Goal: Information Seeking & Learning: Compare options

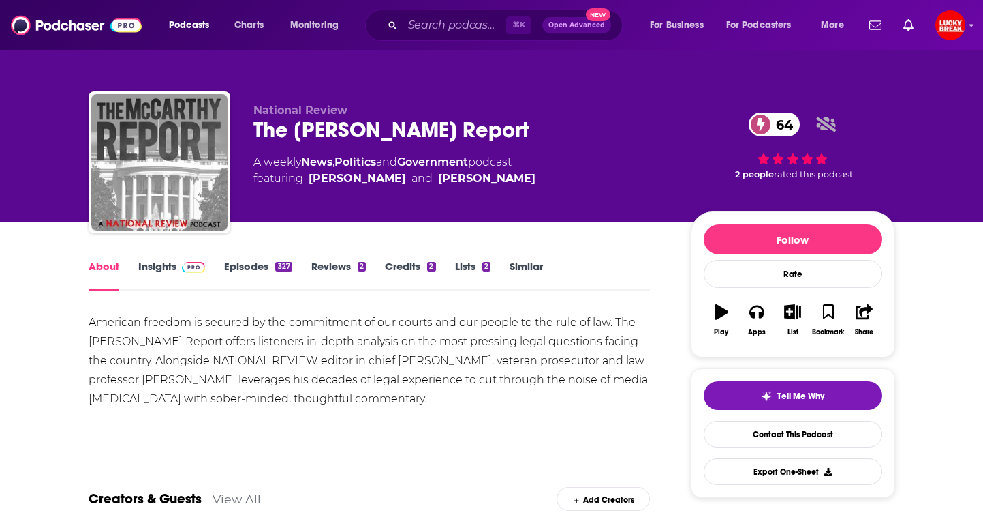
click at [410, 270] on link "Credits 2" at bounding box center [410, 275] width 50 height 31
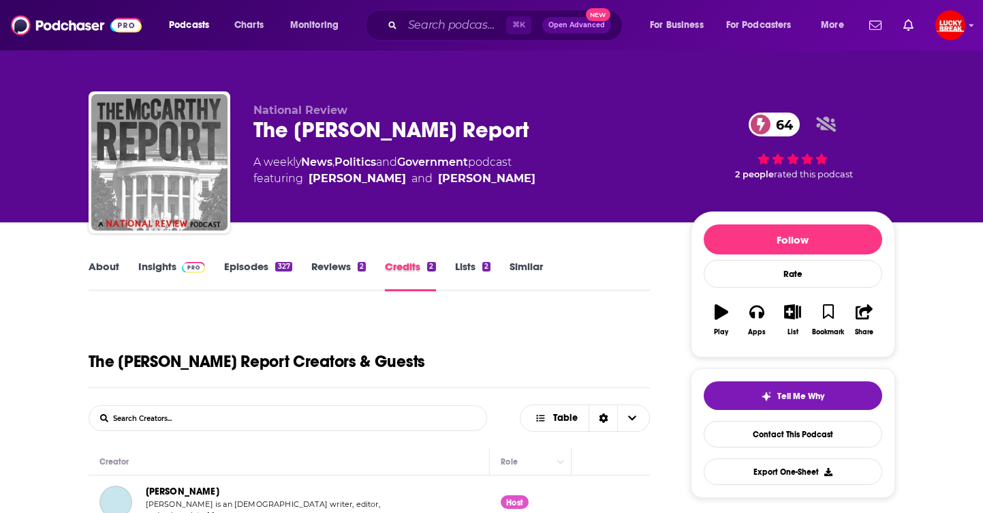
click at [440, 269] on div "Credits 2" at bounding box center [420, 275] width 70 height 31
click at [761, 433] on link "Contact This Podcast" at bounding box center [793, 434] width 179 height 27
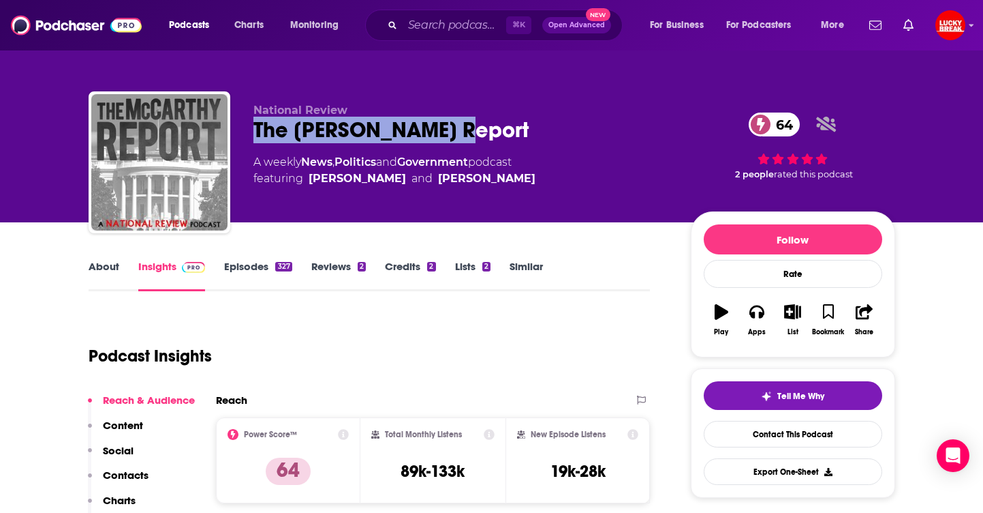
drag, startPoint x: 357, startPoint y: 130, endPoint x: 247, endPoint y: 129, distance: 109.7
click at [243, 128] on div "National Review The McCarthy Report 64 A weekly News , Politics and Government …" at bounding box center [492, 164] width 807 height 147
copy h2 "The McCarthy Report"
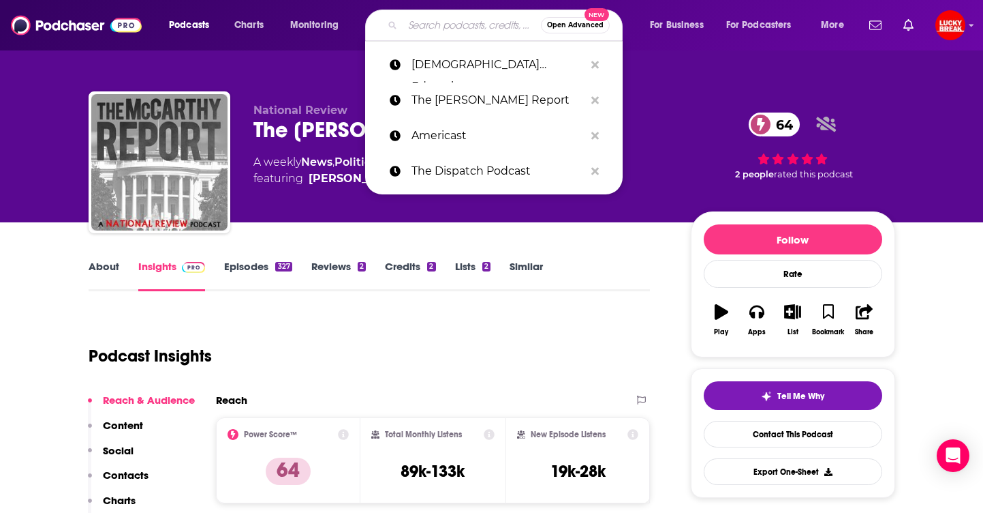
click at [462, 29] on input "Search podcasts, credits, & more..." at bounding box center [472, 25] width 138 height 22
paste input "BBC: Americast"
type input "BBC: Americast"
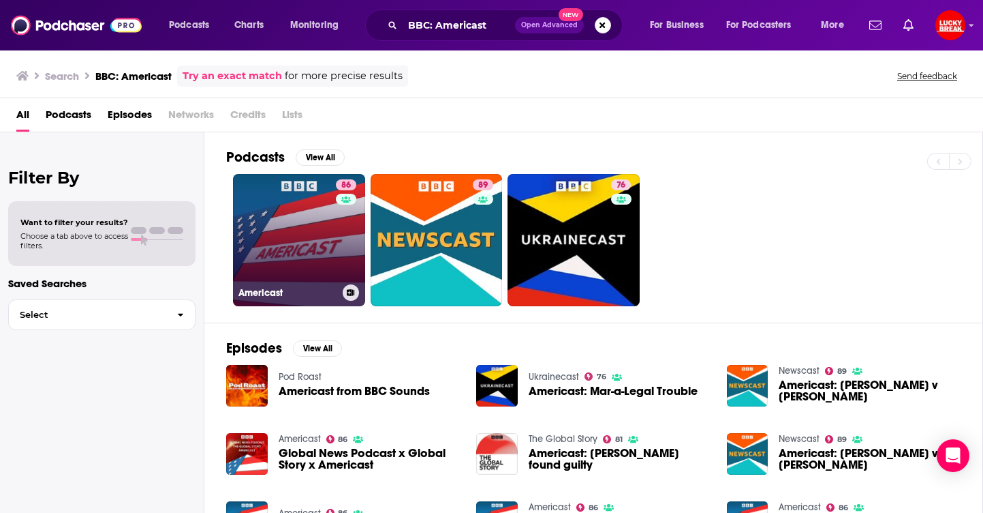
click at [263, 251] on link "86 Americast" at bounding box center [299, 240] width 132 height 132
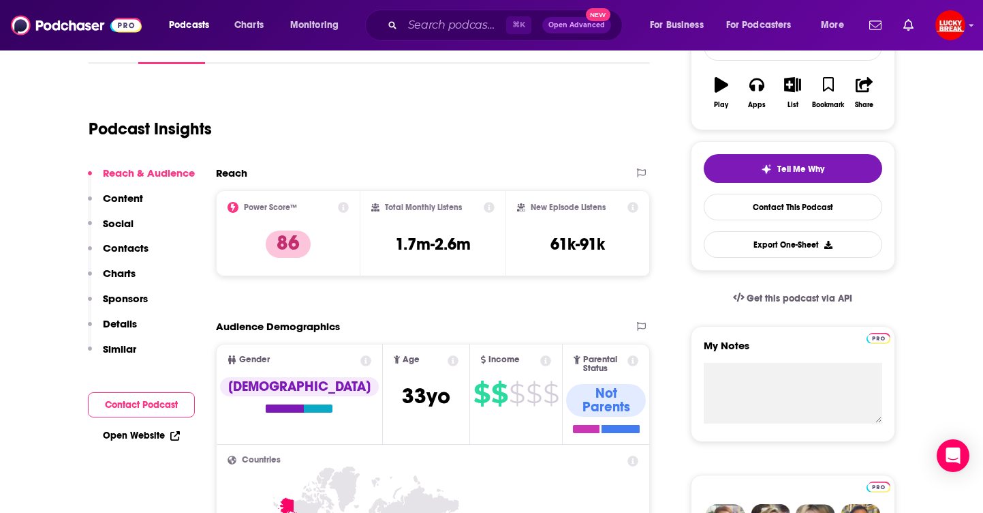
scroll to position [308, 0]
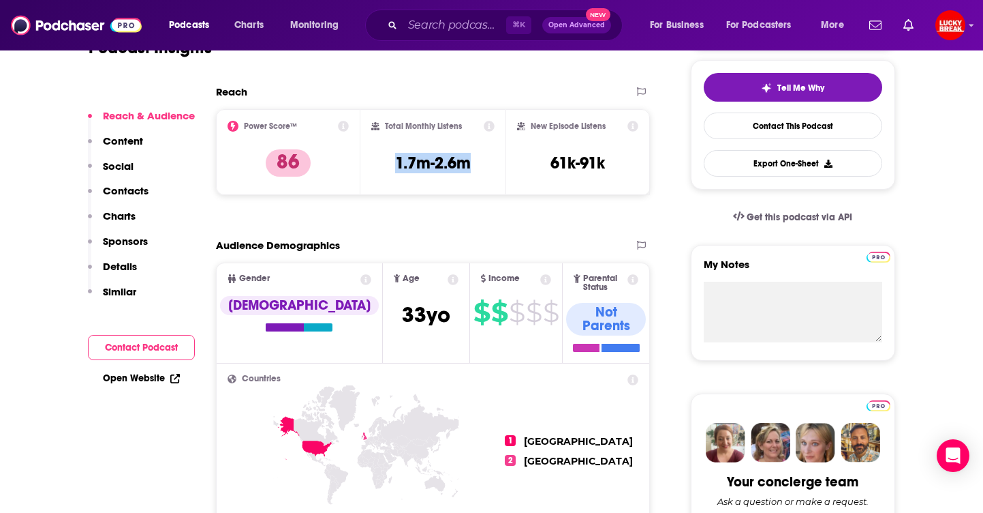
drag, startPoint x: 476, startPoint y: 167, endPoint x: 378, endPoint y: 159, distance: 98.4
click at [378, 159] on div "Total Monthly Listens 1.7m-2.6m" at bounding box center [432, 152] width 123 height 63
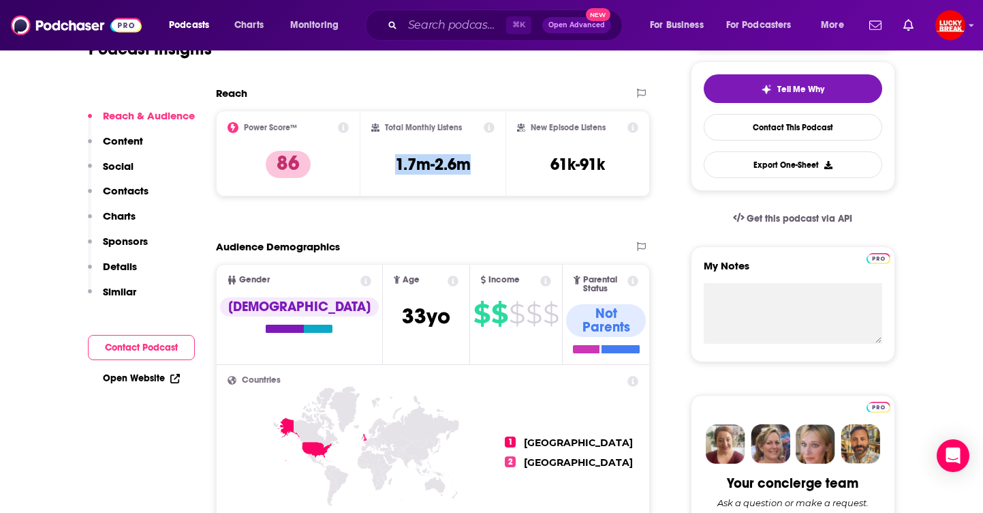
copy h3 "1.7m-2.6m"
drag, startPoint x: 245, startPoint y: 92, endPoint x: 393, endPoint y: 57, distance: 151.4
click at [246, 92] on h2 "Reach" at bounding box center [231, 93] width 31 height 13
click at [463, 37] on div "⌘ K Open Advanced New" at bounding box center [494, 25] width 258 height 31
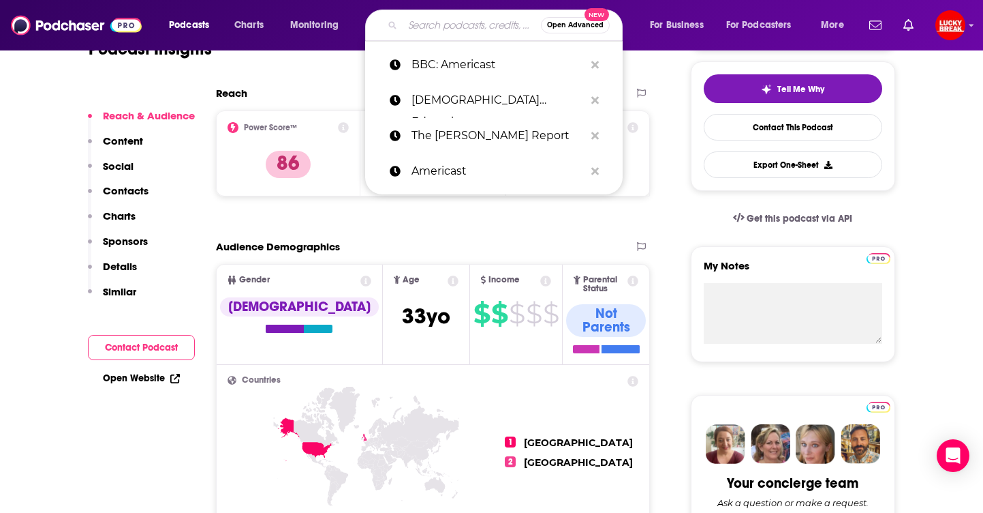
click at [464, 34] on input "Search podcasts, credits, & more..." at bounding box center [472, 25] width 138 height 22
paste input "NYT: The Ezra Klein Show"
type input "NYT: The Ezra Klein Show"
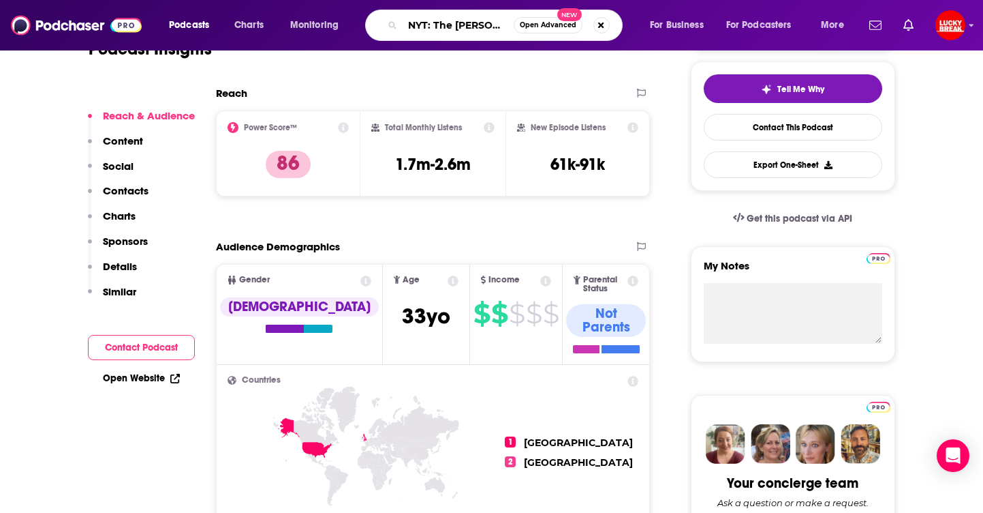
scroll to position [0, 27]
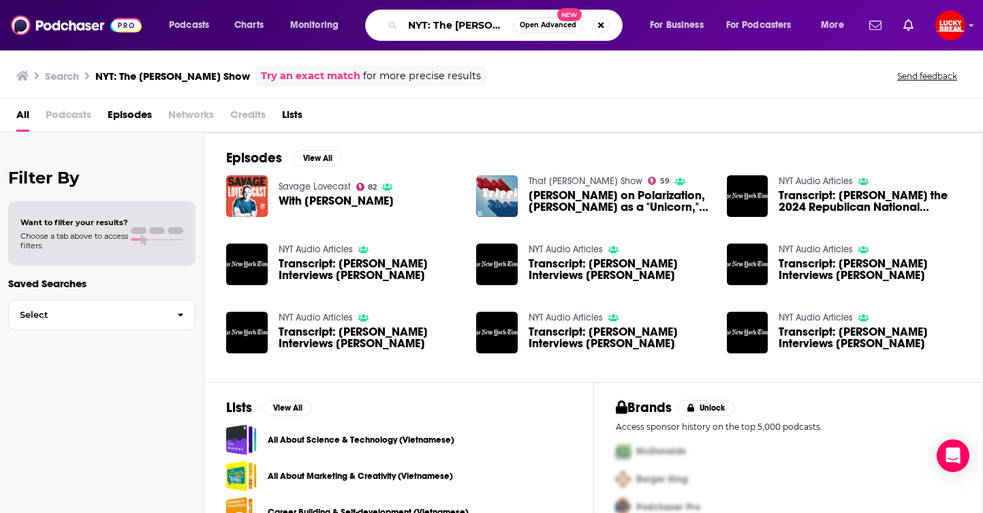
click at [486, 29] on input "NYT: The Ezra Klein Show" at bounding box center [458, 25] width 111 height 22
drag, startPoint x: 438, startPoint y: 25, endPoint x: 412, endPoint y: 26, distance: 25.9
click at [412, 26] on input "NYT: The Ezra Klein Show" at bounding box center [458, 25] width 111 height 22
drag, startPoint x: 442, startPoint y: 29, endPoint x: 431, endPoint y: 25, distance: 11.0
click at [441, 29] on input "NYT: The Ezra Klein Show" at bounding box center [458, 25] width 111 height 22
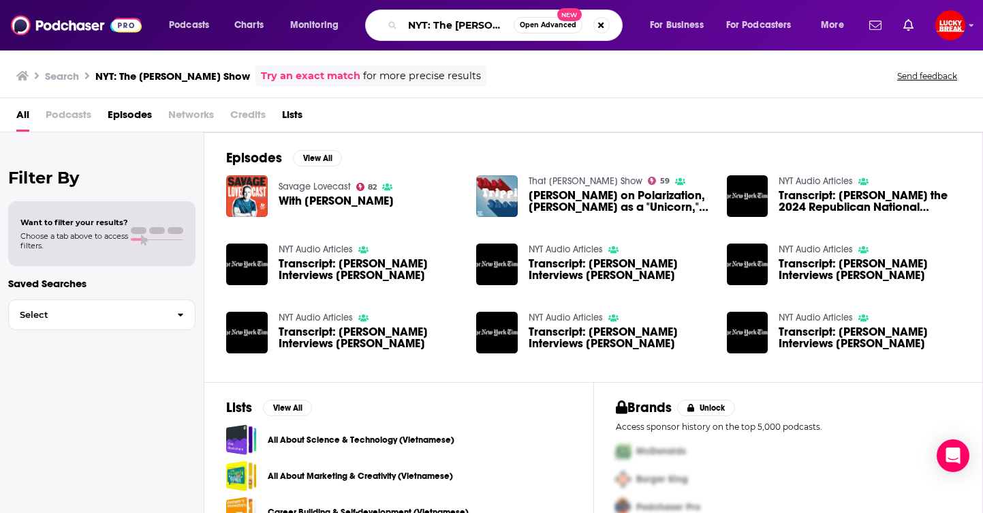
drag, startPoint x: 447, startPoint y: 27, endPoint x: 437, endPoint y: 25, distance: 10.4
click at [446, 27] on input "NYT: The Ezra Klein Show" at bounding box center [458, 25] width 111 height 22
drag, startPoint x: 433, startPoint y: 26, endPoint x: 305, endPoint y: 23, distance: 127.5
click at [309, 25] on div "Podcasts Charts Monitoring NYT: The Ezra Klein Show Open Advanced New For Busin…" at bounding box center [508, 25] width 698 height 31
type input "The Ezra Klein Show"
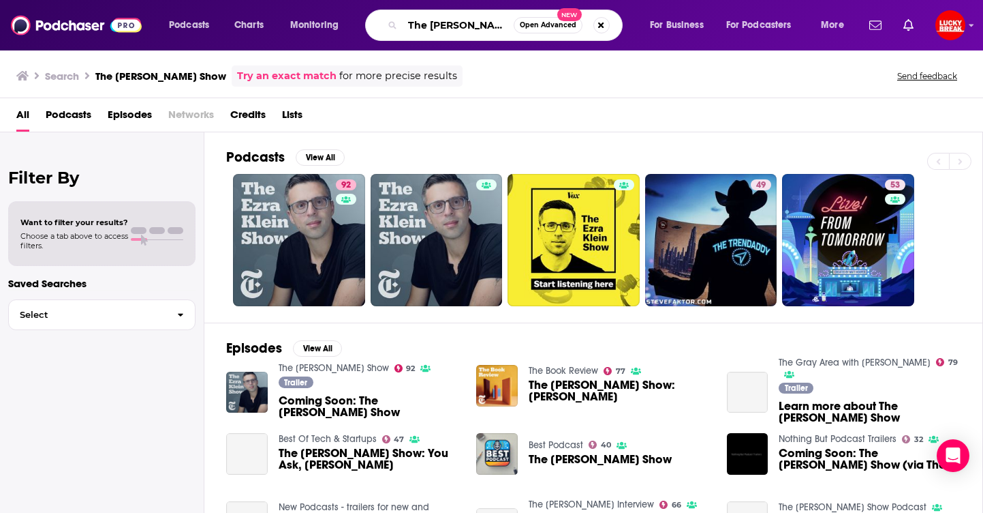
scroll to position [0, 2]
drag, startPoint x: 493, startPoint y: 27, endPoint x: 547, endPoint y: 29, distance: 54.6
click at [552, 29] on div "The Ezra Klein Show Open Advanced New" at bounding box center [494, 25] width 258 height 31
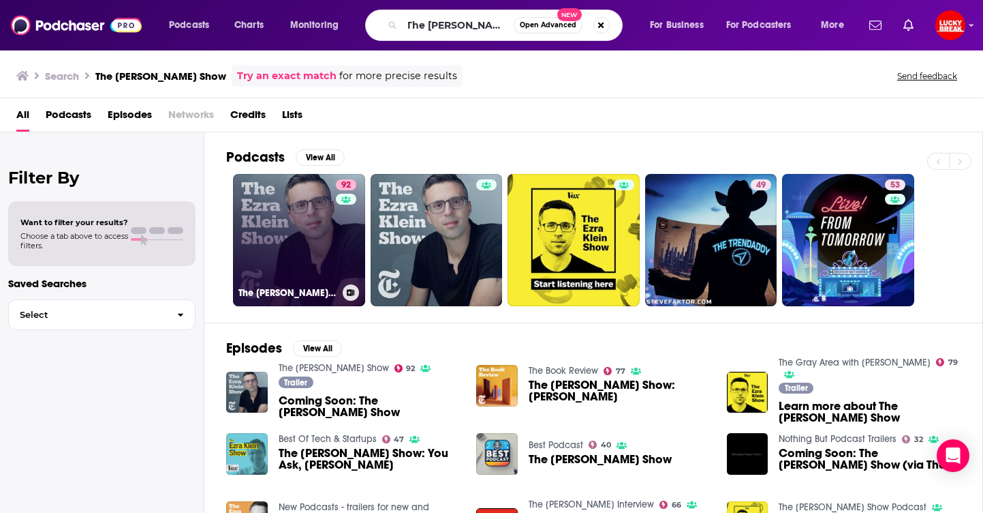
scroll to position [0, 0]
click at [284, 200] on link "92 The Ezra Klein Show" at bounding box center [299, 240] width 132 height 132
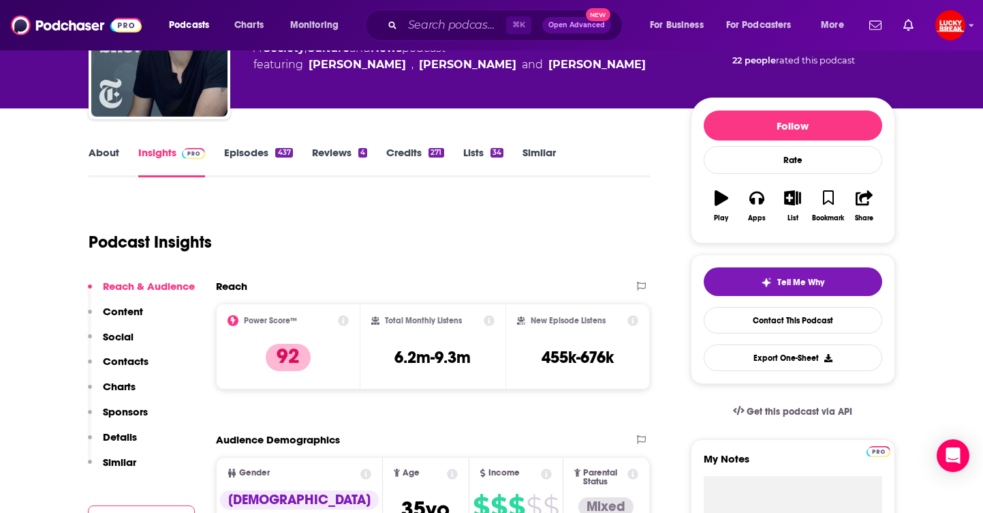
scroll to position [117, 0]
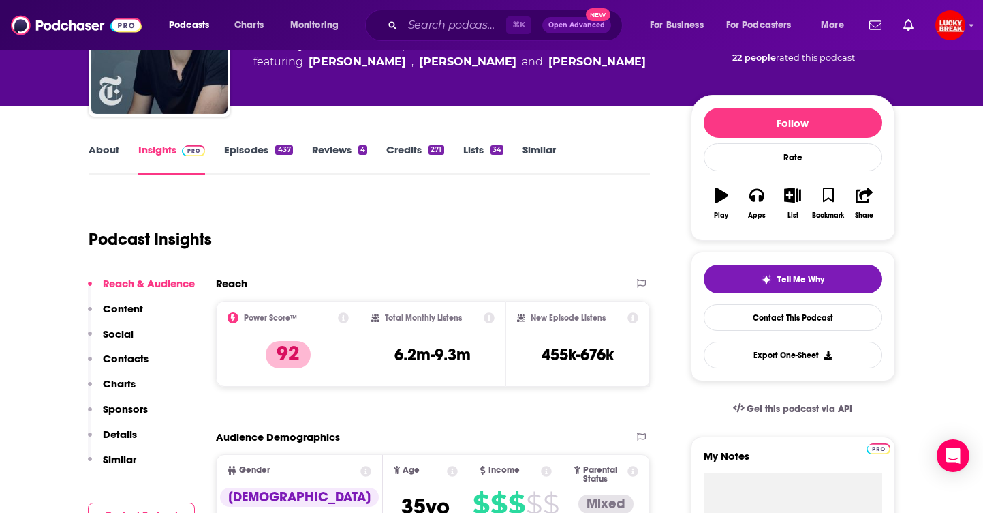
click at [117, 159] on link "About" at bounding box center [104, 158] width 31 height 31
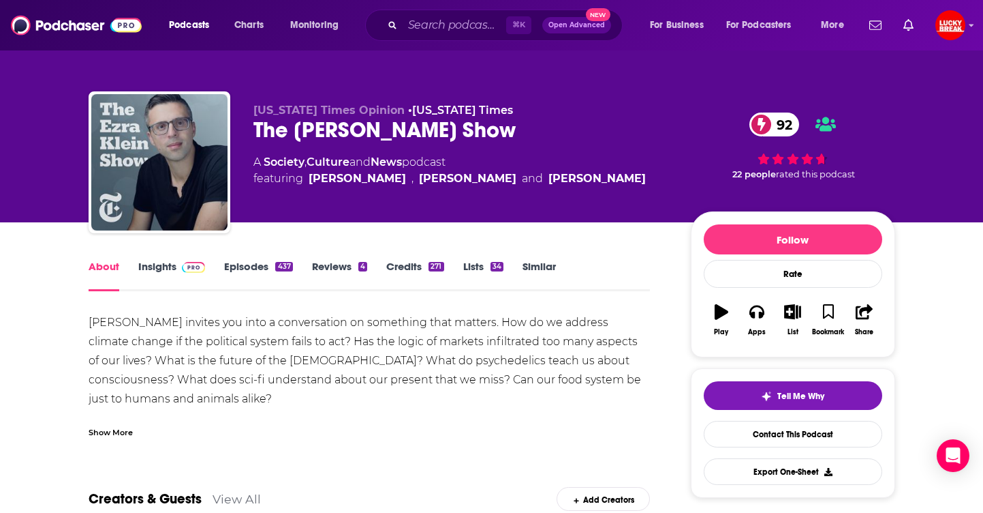
click at [258, 275] on link "Episodes 437" at bounding box center [258, 275] width 68 height 31
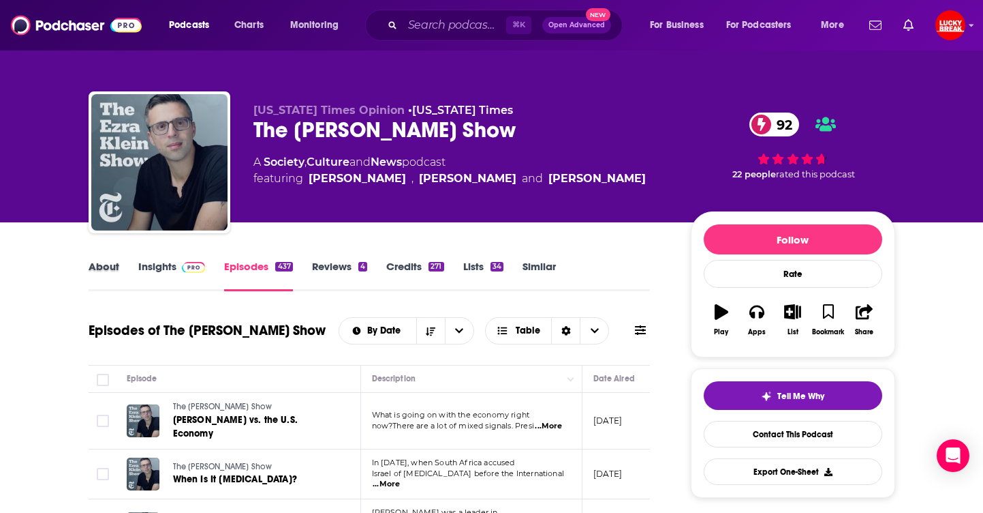
click at [127, 281] on div "About" at bounding box center [114, 275] width 50 height 31
click at [105, 264] on link "About" at bounding box center [104, 275] width 31 height 31
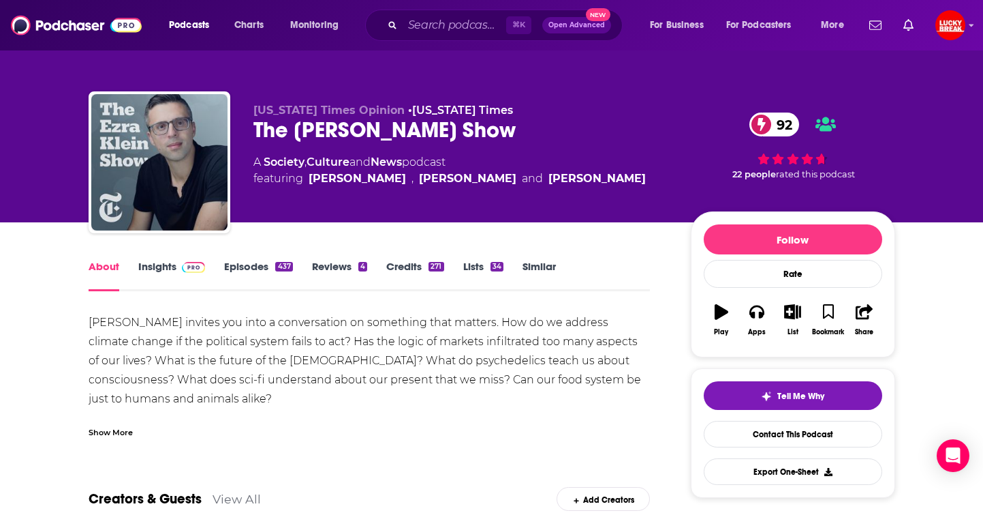
click at [172, 265] on link "Insights" at bounding box center [171, 275] width 67 height 31
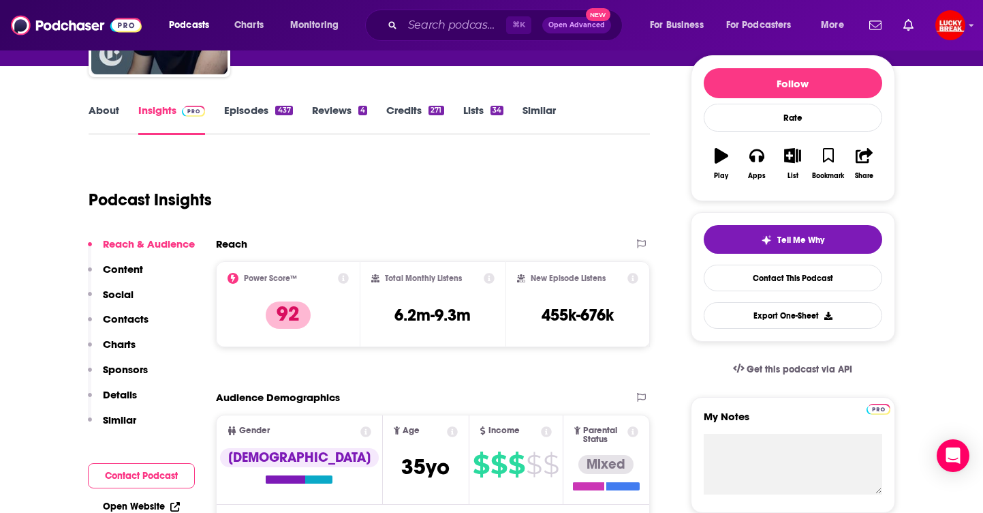
scroll to position [325, 0]
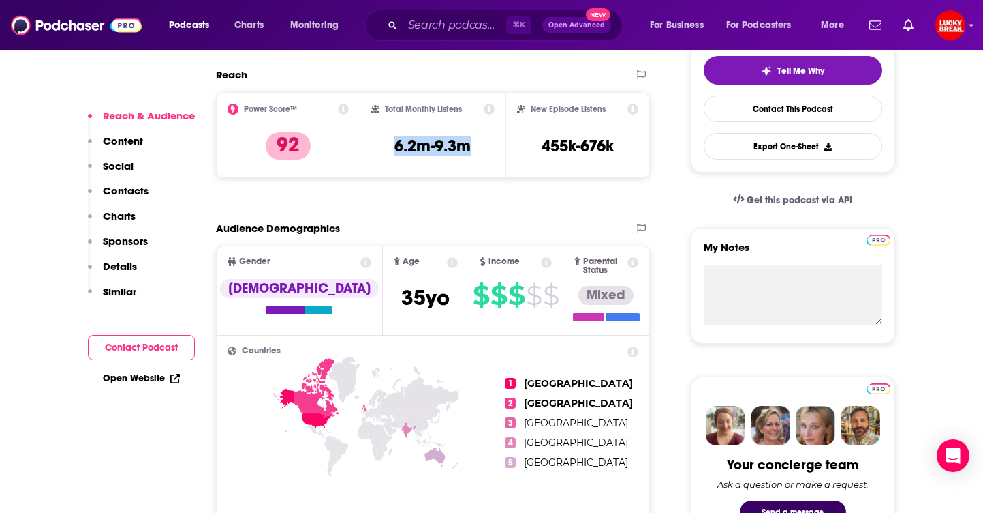
drag, startPoint x: 485, startPoint y: 144, endPoint x: 384, endPoint y: 144, distance: 100.9
click at [384, 142] on div "Total Monthly Listens 6.2m-9.3m" at bounding box center [432, 135] width 123 height 63
copy h3 "6.2m-9.3m"
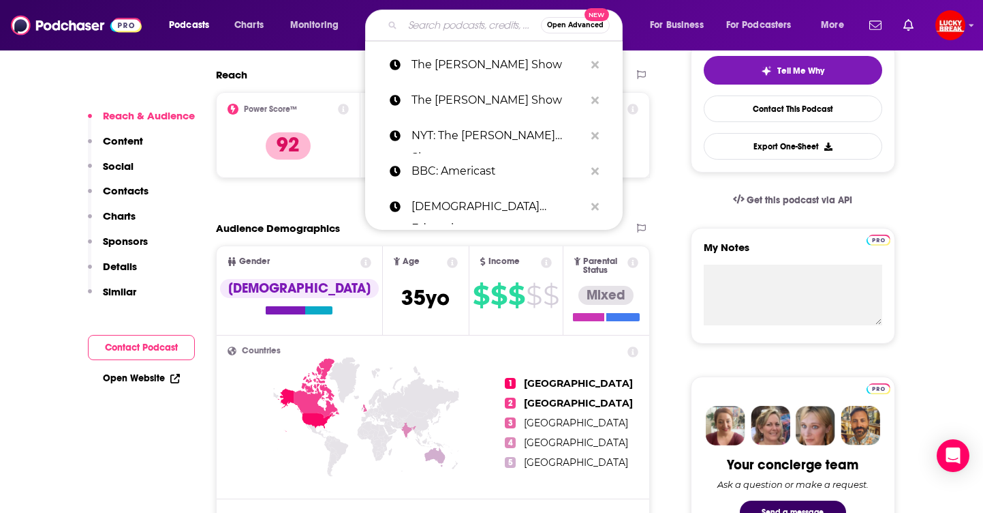
click at [448, 22] on input "Search podcasts, credits, & more..." at bounding box center [472, 25] width 138 height 22
paste input "SiriusXM Patriot"
type input "SiriusXM Patriot"
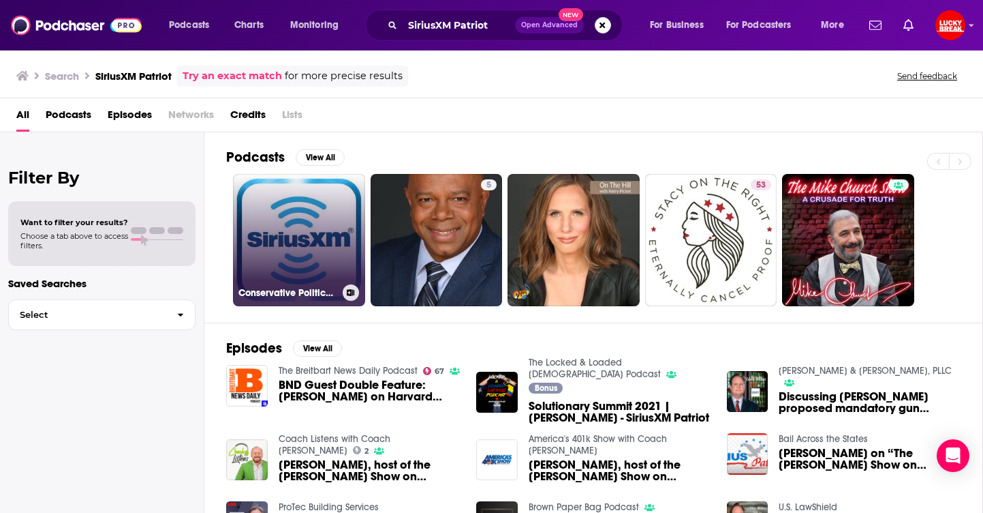
click at [293, 244] on link "Conservative Political Talk - SiriusXM Patriot" at bounding box center [299, 240] width 132 height 132
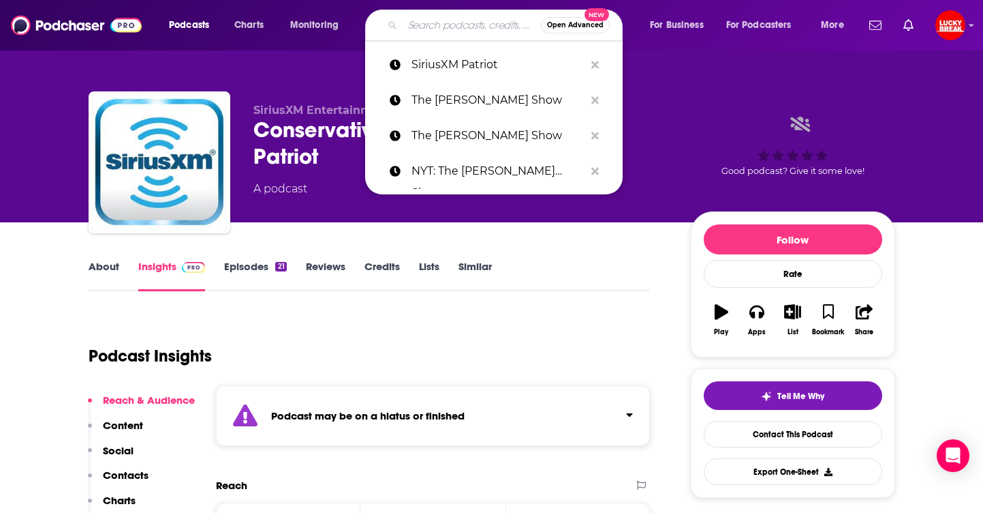
click at [453, 29] on input "Search podcasts, credits, & more..." at bounding box center [472, 25] width 138 height 22
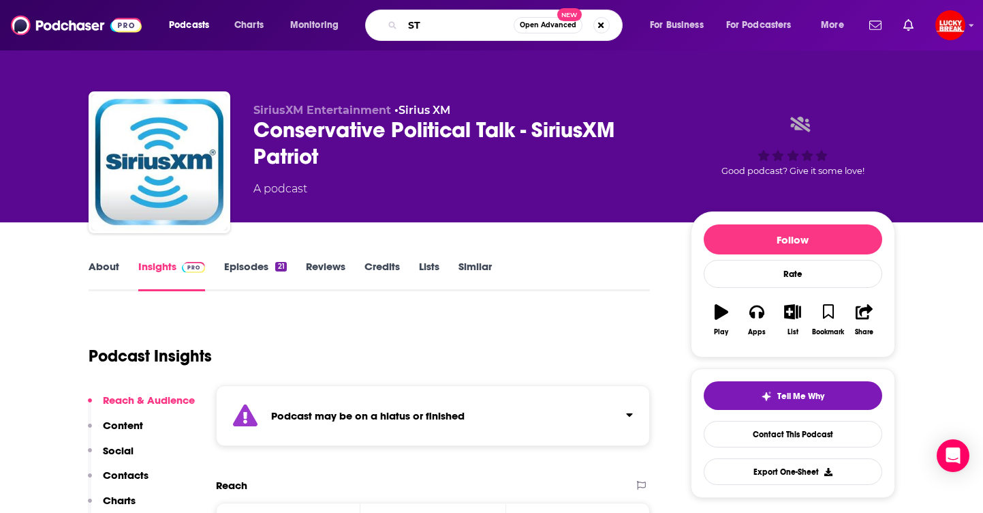
type input "S"
type input "STACY ON THE RIGHT"
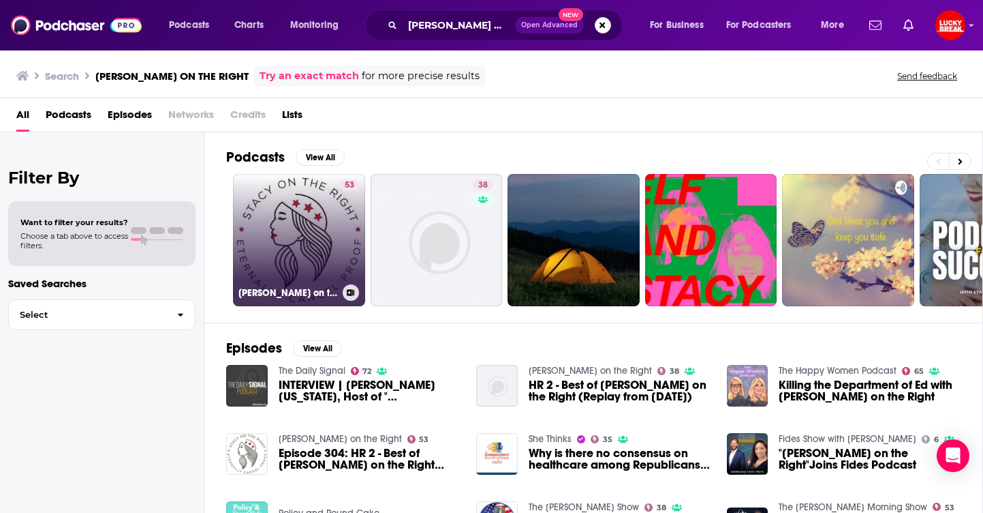
click at [296, 241] on link "53 Stacy on the Right" at bounding box center [299, 240] width 132 height 132
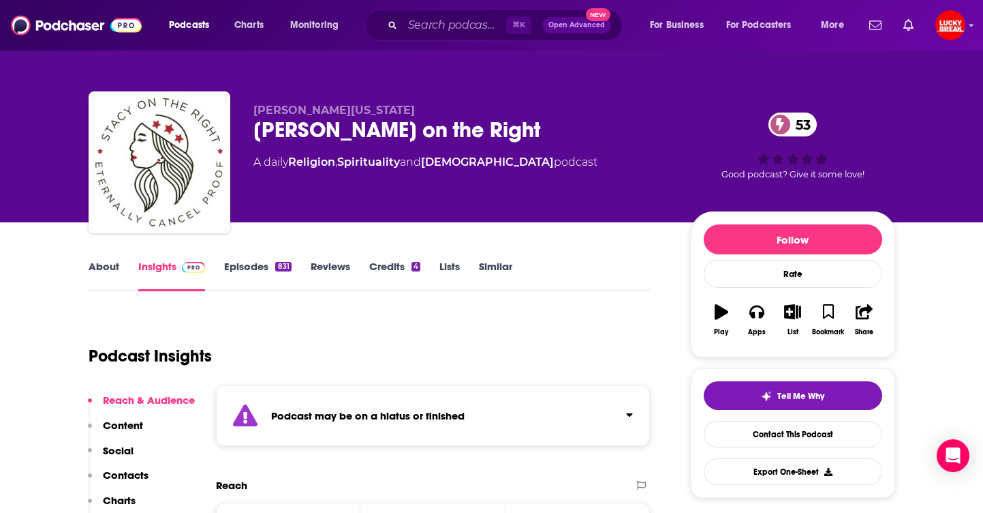
click at [102, 269] on link "About" at bounding box center [104, 275] width 31 height 31
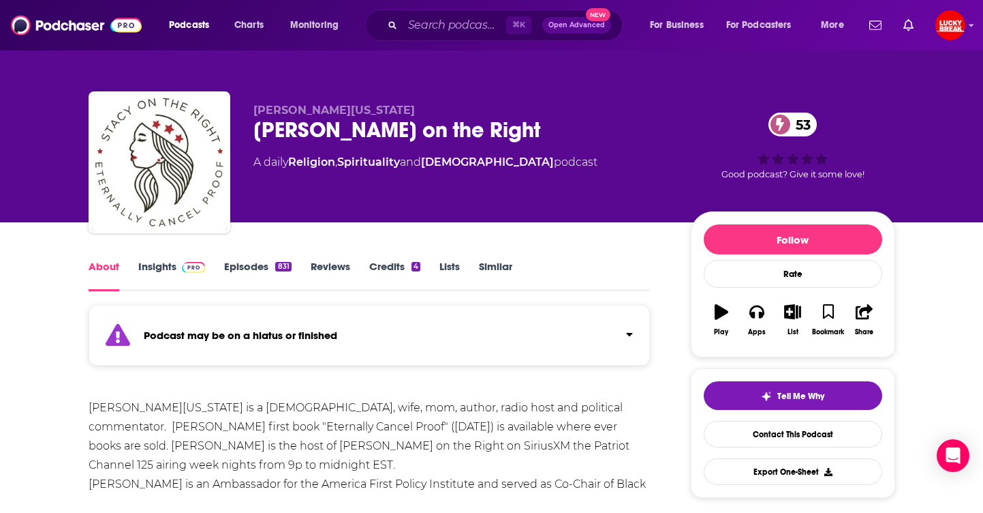
click at [260, 276] on link "Episodes 831" at bounding box center [257, 275] width 67 height 31
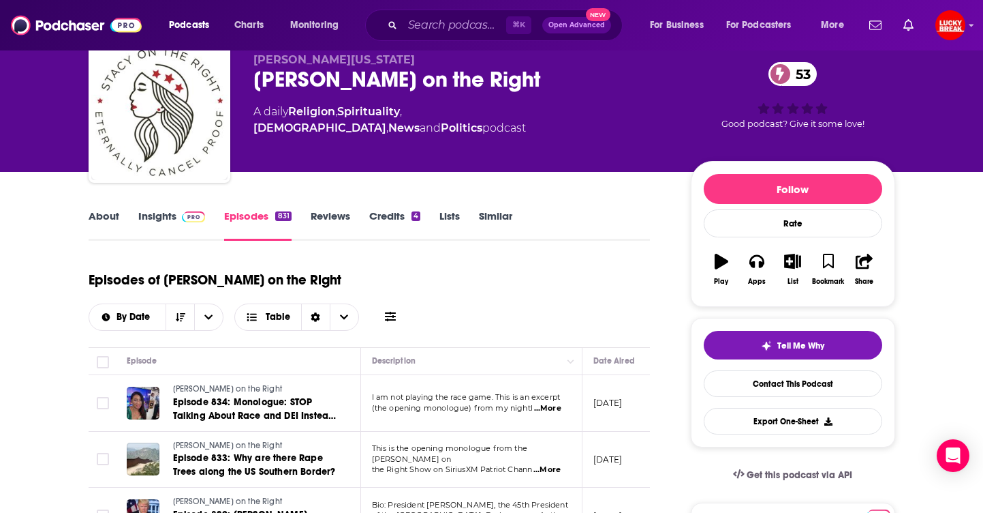
scroll to position [93, 0]
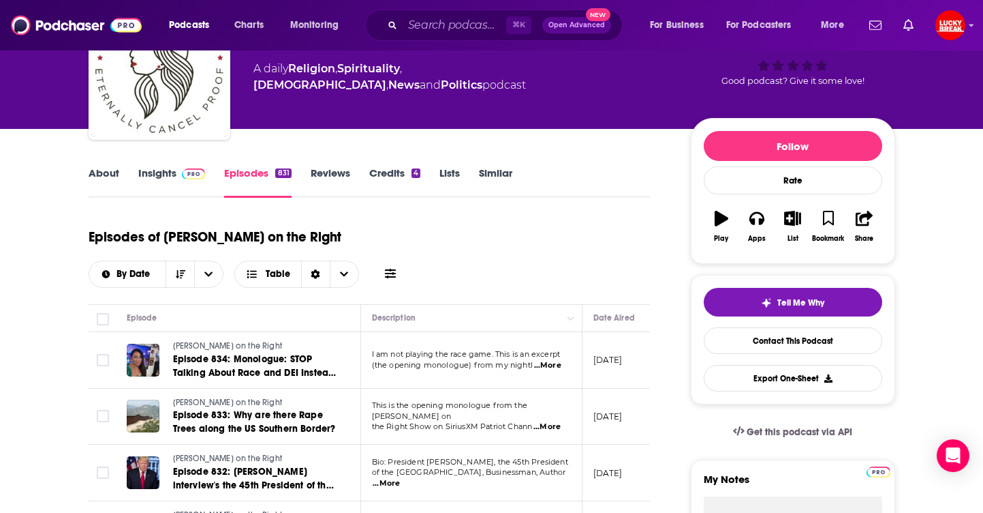
click at [167, 169] on link "Insights" at bounding box center [171, 181] width 67 height 31
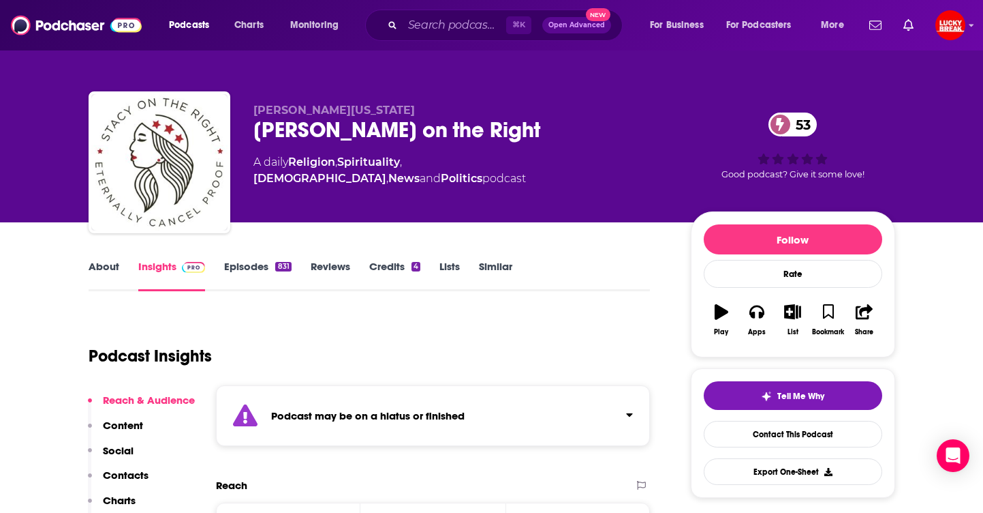
click at [236, 276] on link "Episodes 831" at bounding box center [257, 275] width 67 height 31
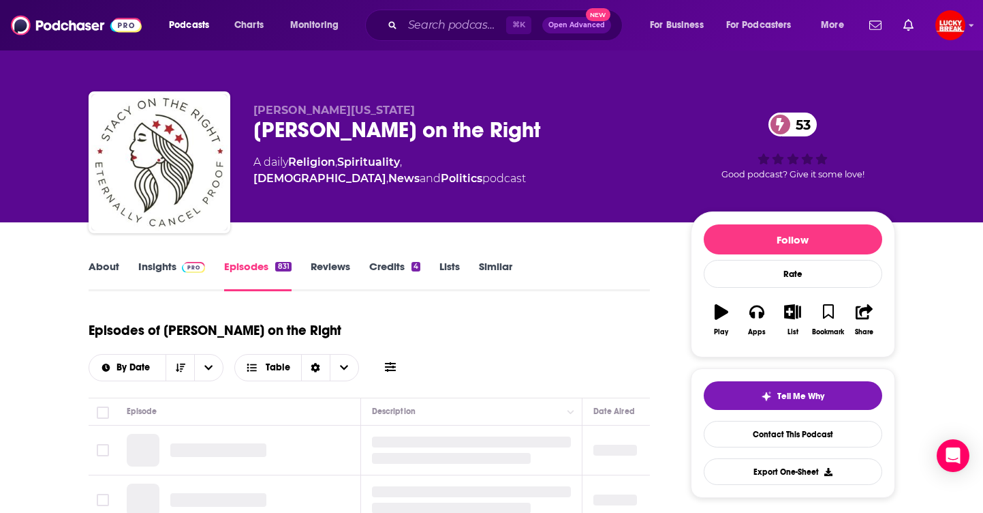
click at [100, 275] on link "About" at bounding box center [104, 275] width 31 height 31
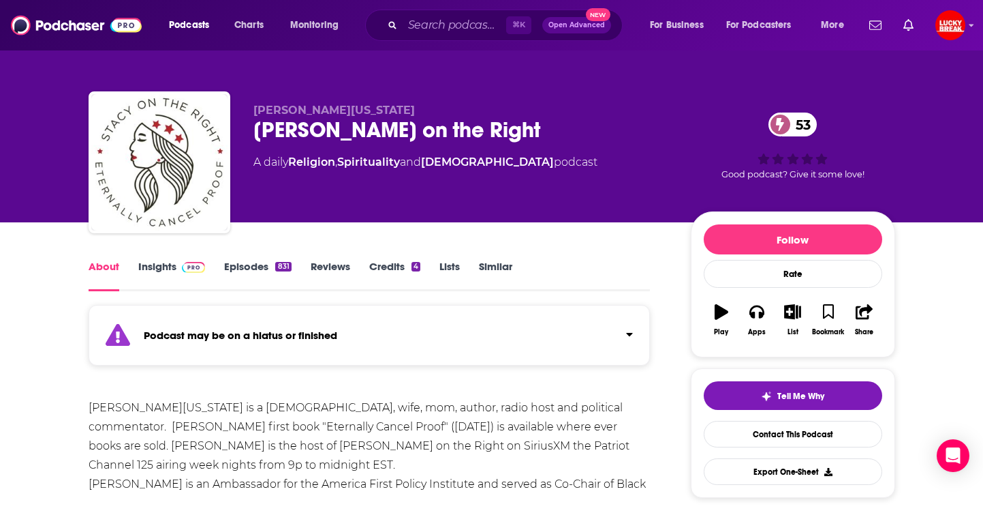
click at [336, 273] on link "Reviews" at bounding box center [331, 275] width 40 height 31
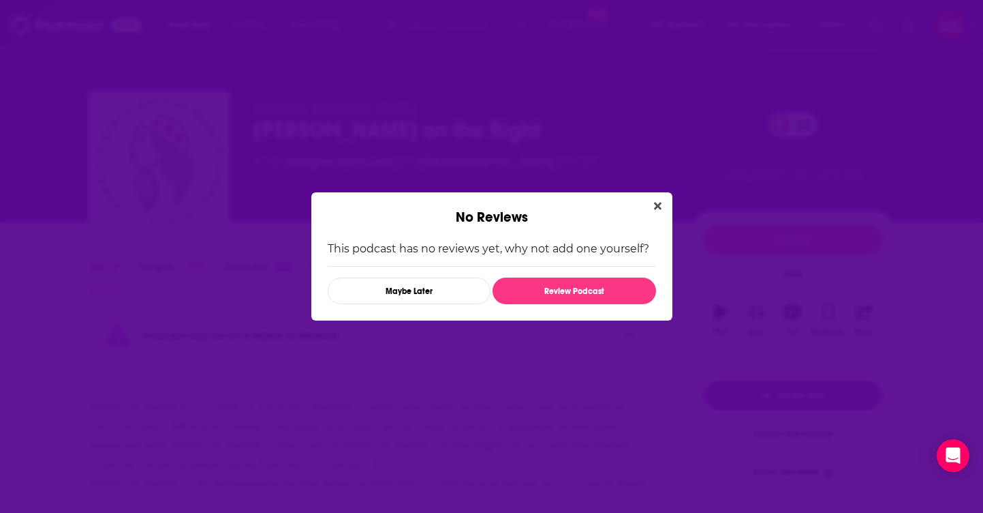
click at [216, 121] on div "No Reviews This podcast has no reviews yet, why not add one yourself? Maybe Lat…" at bounding box center [491, 256] width 983 height 513
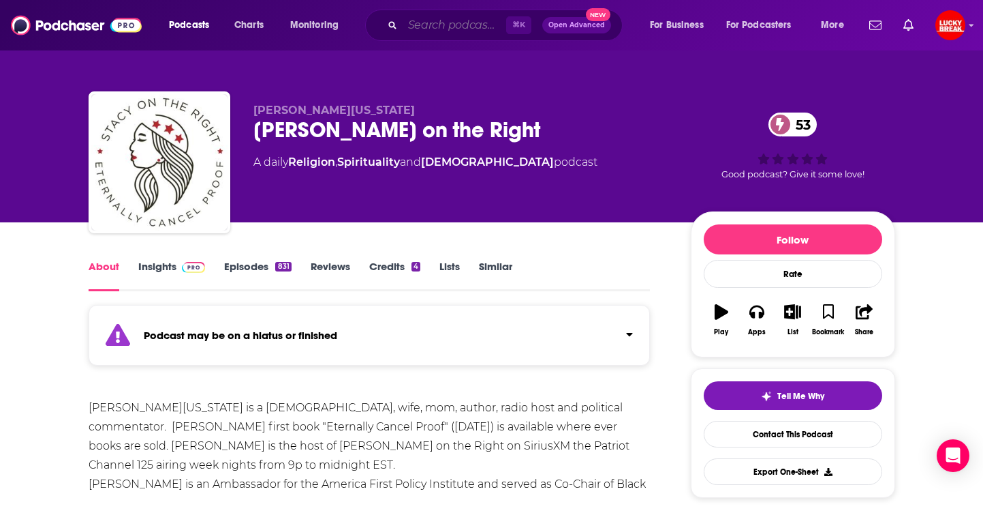
click at [441, 24] on input "Search podcasts, credits, & more..." at bounding box center [455, 25] width 104 height 22
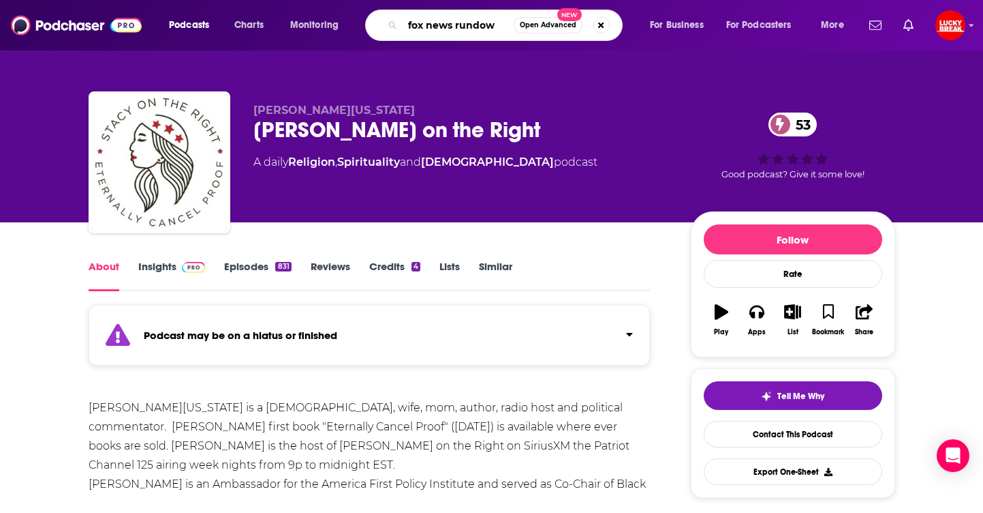
type input "fox news rundown"
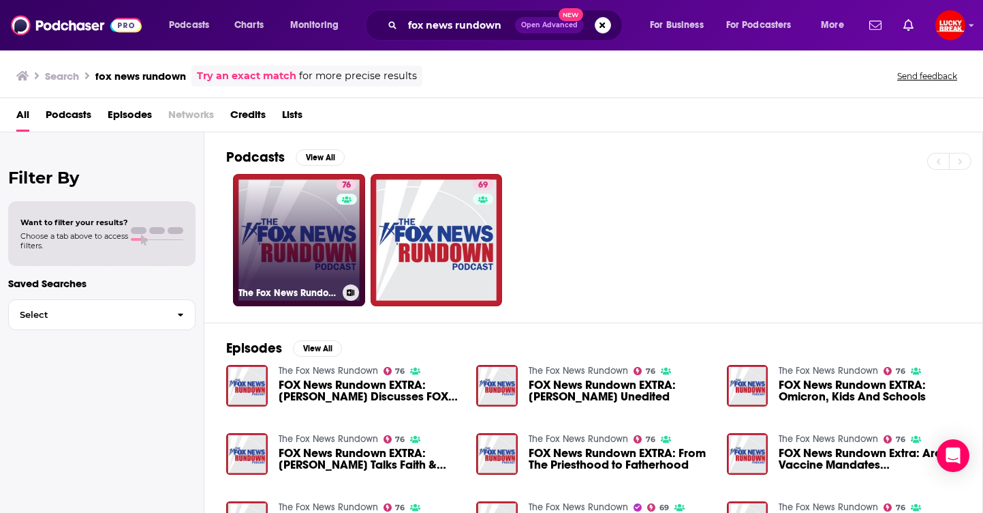
click at [290, 247] on link "76 The Fox News Rundown" at bounding box center [299, 240] width 132 height 132
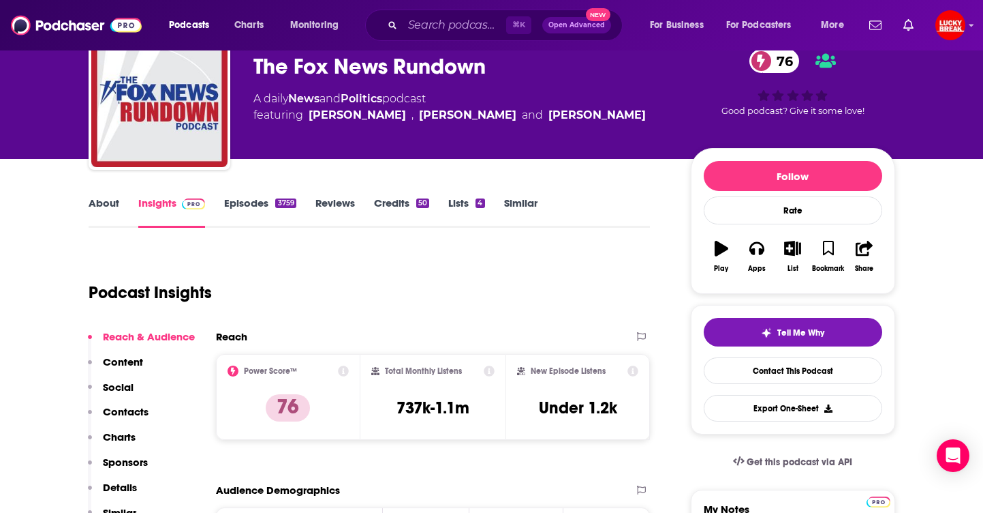
scroll to position [69, 0]
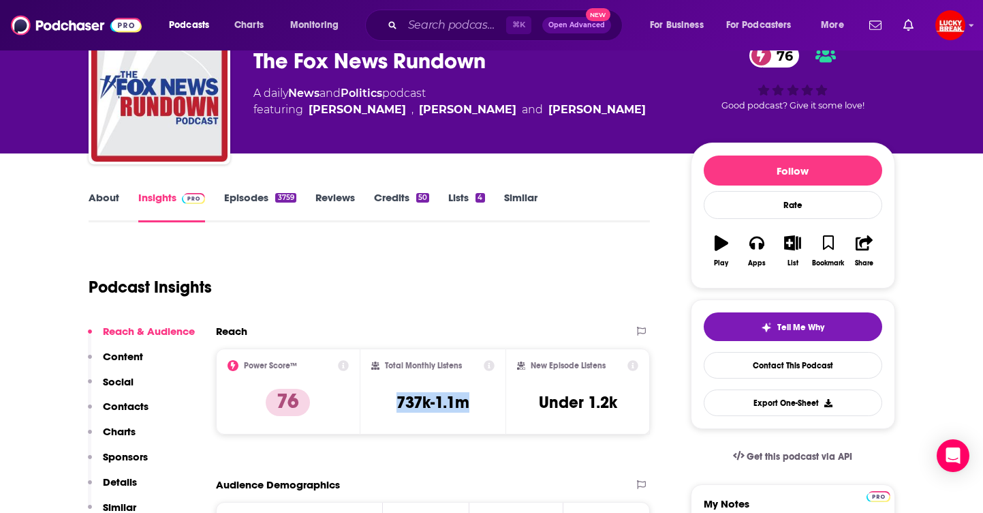
drag, startPoint x: 480, startPoint y: 399, endPoint x: 395, endPoint y: 400, distance: 85.2
click at [395, 400] on div "Total Monthly Listens 737k-1.1m" at bounding box center [432, 391] width 123 height 63
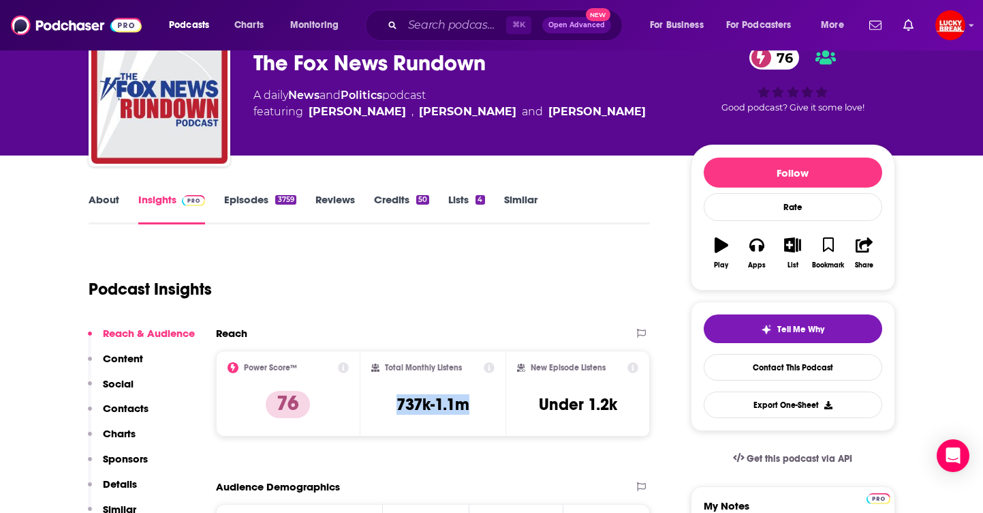
scroll to position [65, 0]
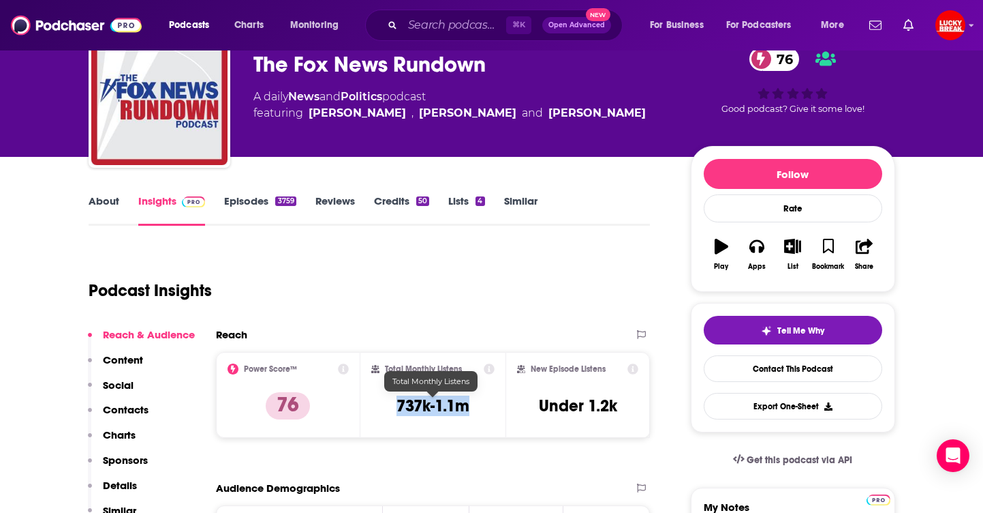
copy h3 "737k-1.1m"
click at [476, 24] on input "Search podcasts, credits, & more..." at bounding box center [455, 25] width 104 height 22
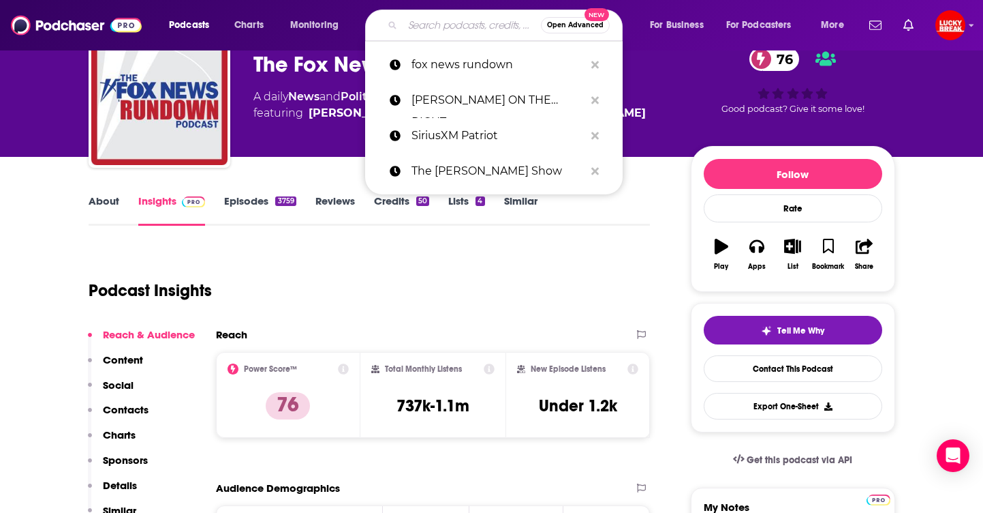
paste input "Breitbart News Daily Podcast"
type input "Breitbart News Daily Podcast"
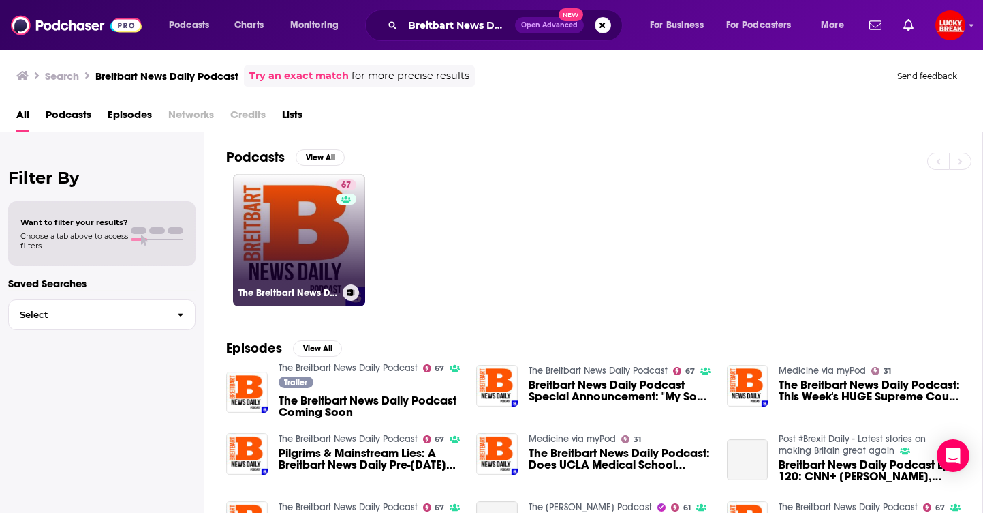
click at [291, 225] on link "67 The Breitbart News Daily Podcast" at bounding box center [299, 240] width 132 height 132
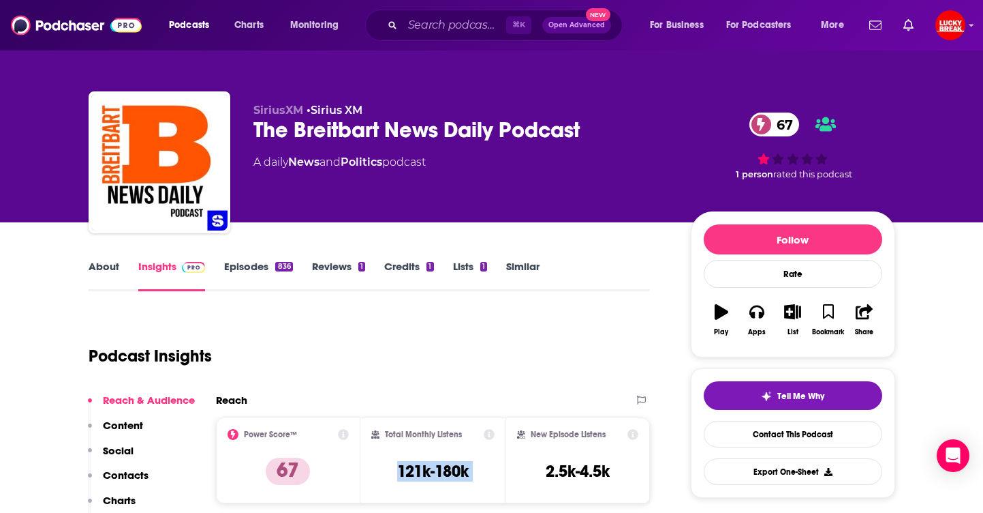
drag, startPoint x: 392, startPoint y: 466, endPoint x: 508, endPoint y: 470, distance: 115.9
click at [508, 470] on div "Power Score™ 67 Total Monthly Listens 121k-180k New Episode Listens 2.5k-4.5k" at bounding box center [433, 460] width 435 height 86
copy div "121k-180k"
drag, startPoint x: 474, startPoint y: 35, endPoint x: 475, endPoint y: 28, distance: 7.0
click at [475, 31] on input "Search podcasts, credits, & more..." at bounding box center [455, 25] width 104 height 22
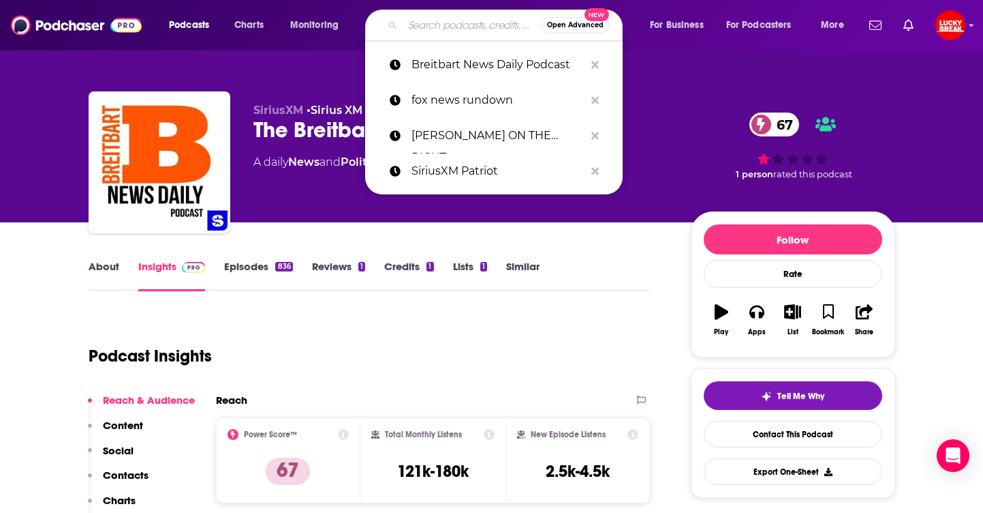
paste input "8.5M"
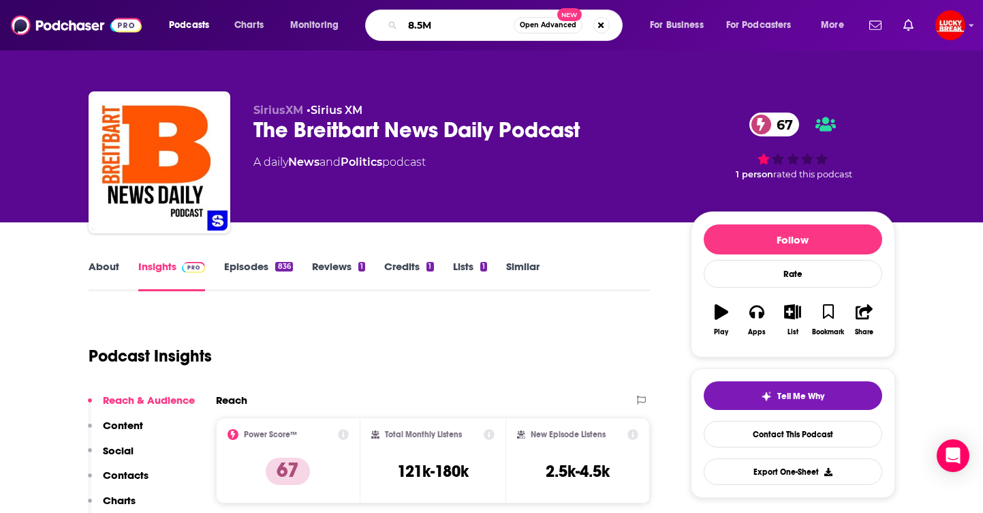
drag, startPoint x: 450, startPoint y: 23, endPoint x: 321, endPoint y: 5, distance: 130.0
click at [321, 5] on div "Podcasts Charts Monitoring 8.5M Open Advanced New For Business For Podcasters M…" at bounding box center [491, 25] width 983 height 50
type input "megyn kelley show"
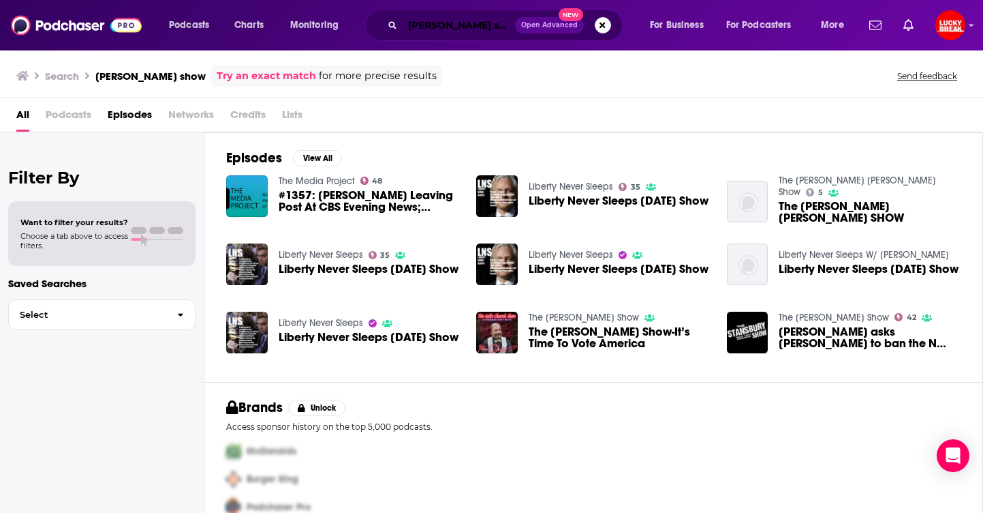
click at [488, 33] on input "megyn kelley show" at bounding box center [459, 25] width 112 height 22
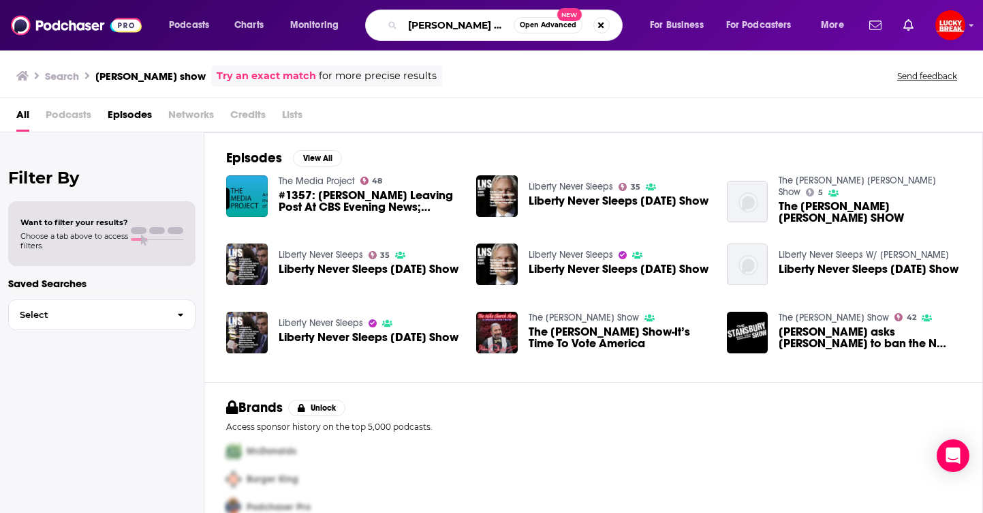
scroll to position [0, 3]
paste input "The Megyn Kelly Show"
type input "The Megyn Kelly Show"
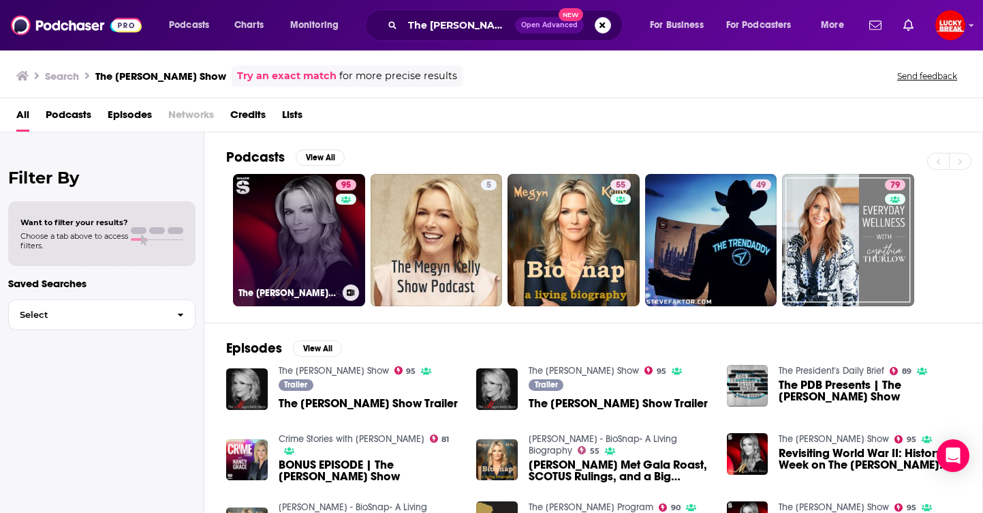
click at [299, 203] on link "95 The Megyn Kelly Show" at bounding box center [299, 240] width 132 height 132
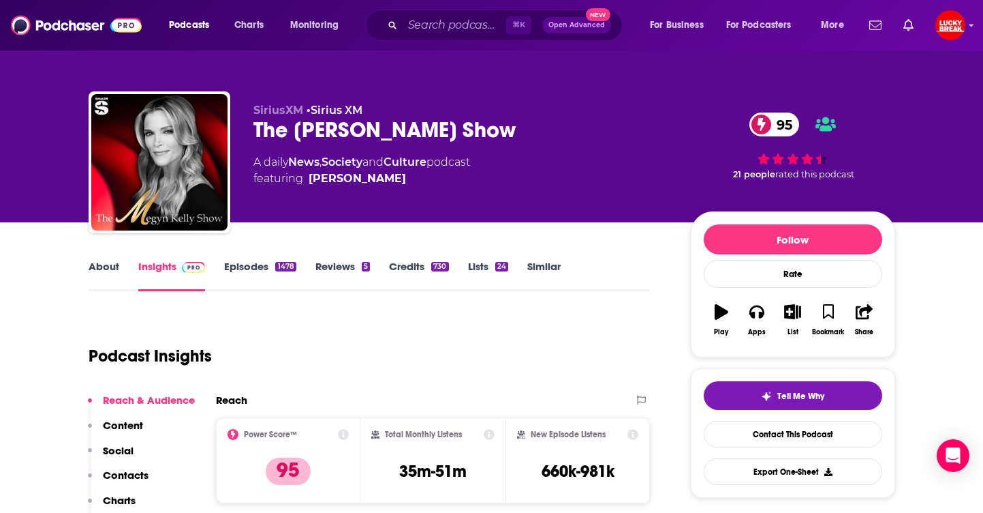
scroll to position [221, 0]
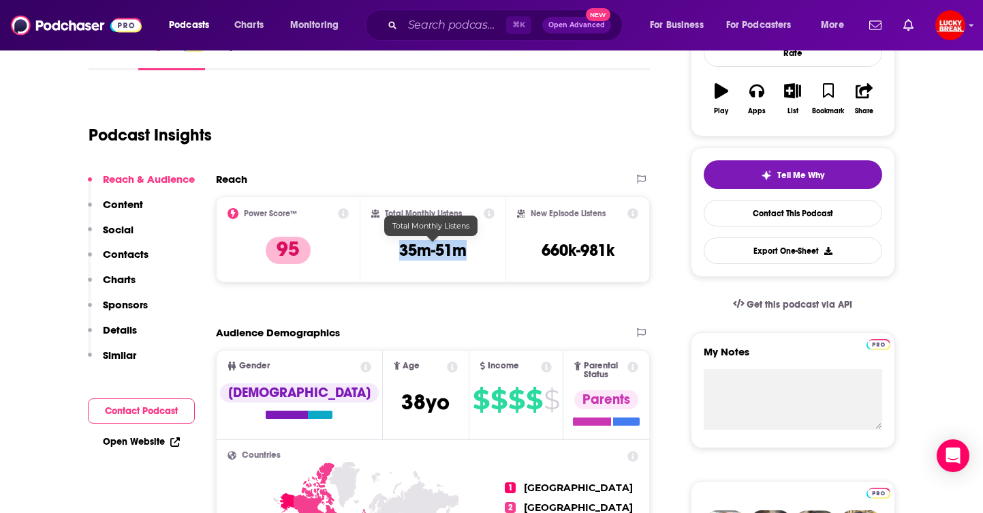
drag, startPoint x: 438, startPoint y: 249, endPoint x: 399, endPoint y: 249, distance: 38.8
click at [399, 249] on div "Total Monthly Listens 35m-51m" at bounding box center [432, 239] width 123 height 63
copy h3 "35m-51m"
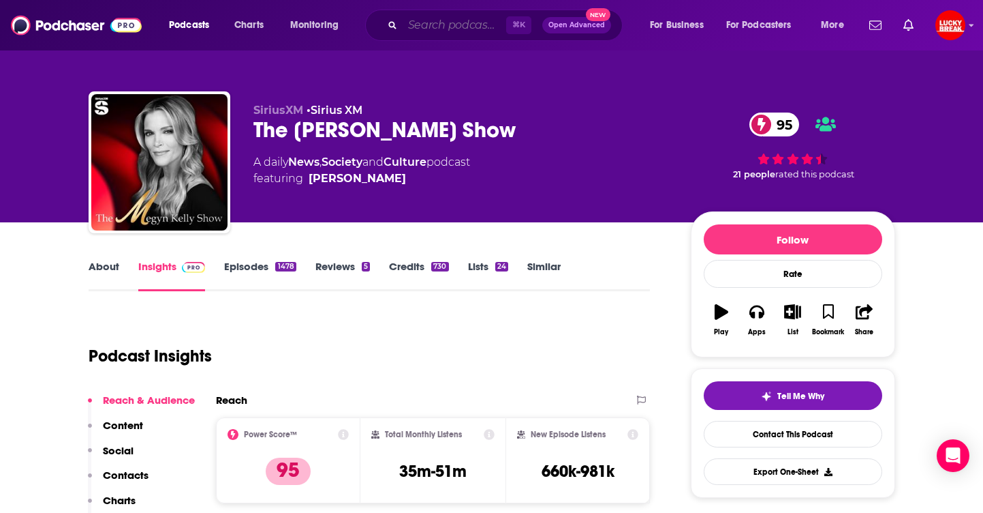
click at [466, 27] on input "Search podcasts, credits, & more..." at bounding box center [455, 25] width 104 height 22
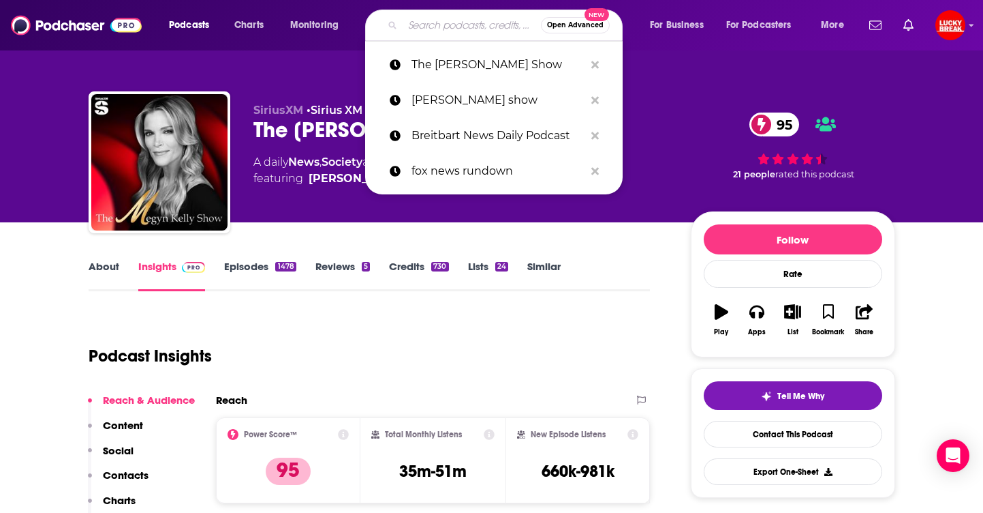
paste input "https://justthenews.com/"
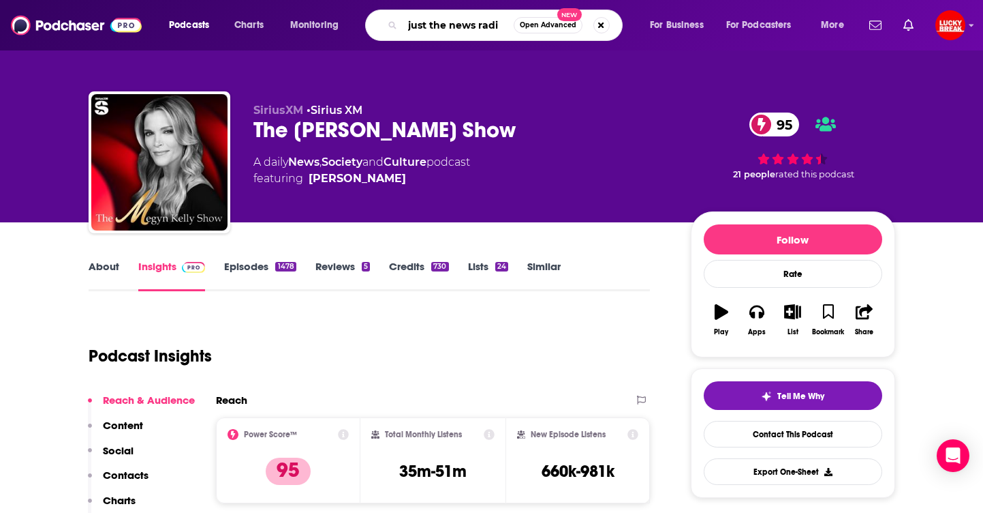
type input "just the news radio"
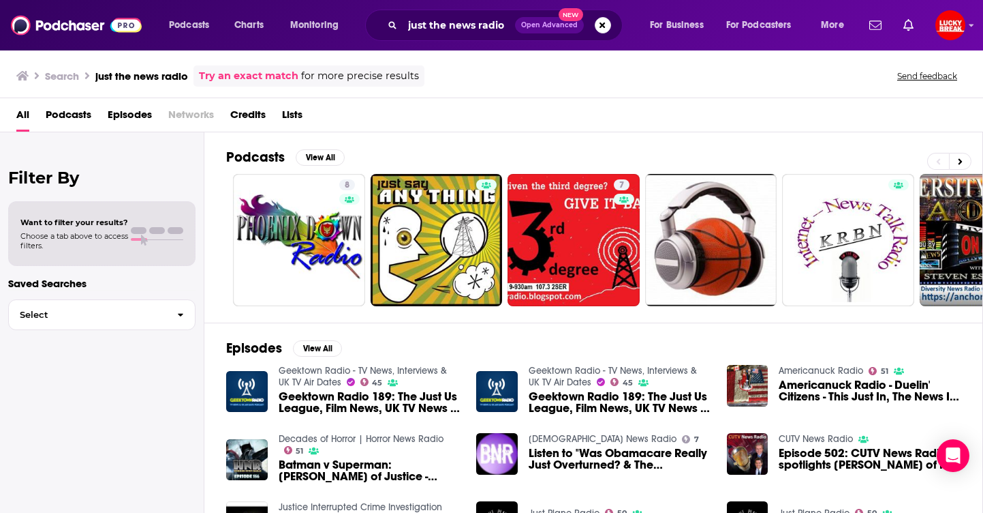
click at [81, 119] on span "Podcasts" at bounding box center [69, 118] width 46 height 28
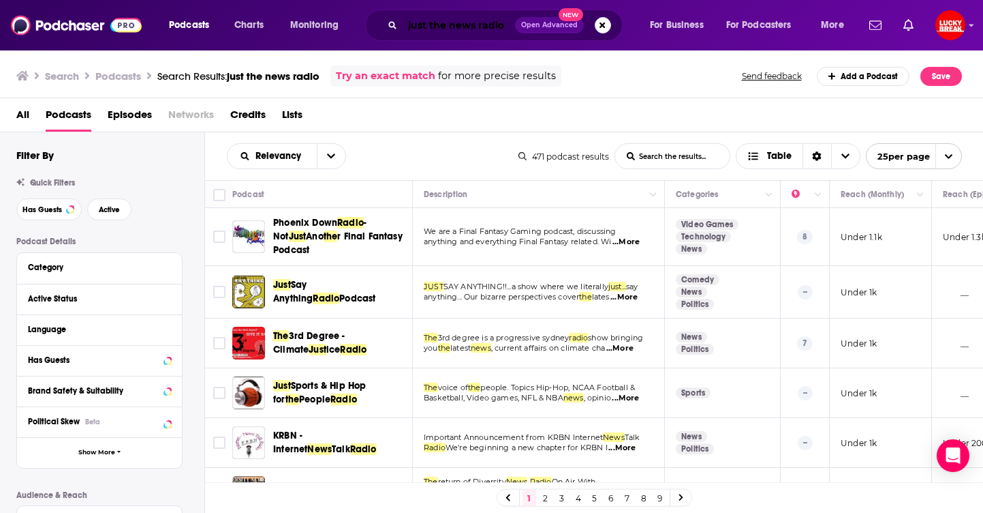
click at [479, 29] on input "just the news radio" at bounding box center [459, 25] width 112 height 22
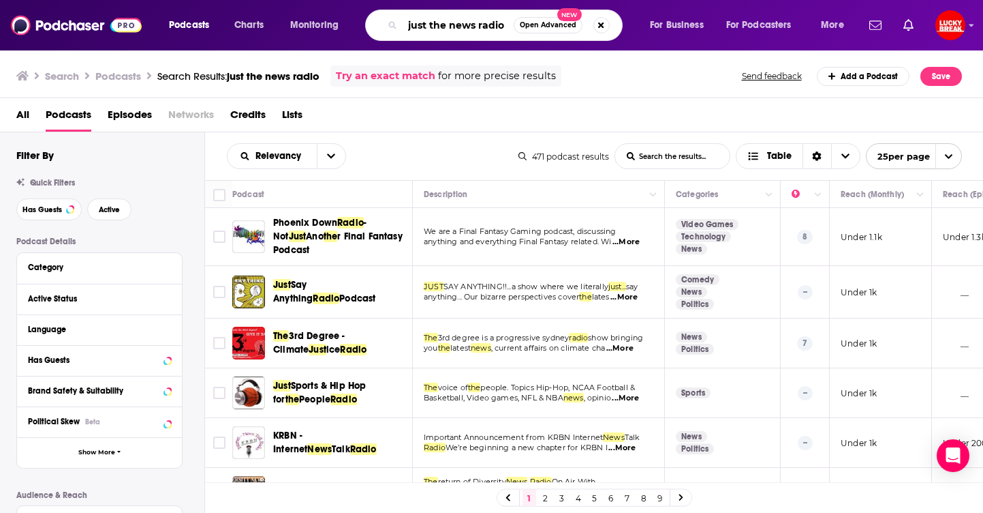
paste input "The Charles C. W. Cooke Podcast"
type input "The Charles C. W. Cooke Podcast"
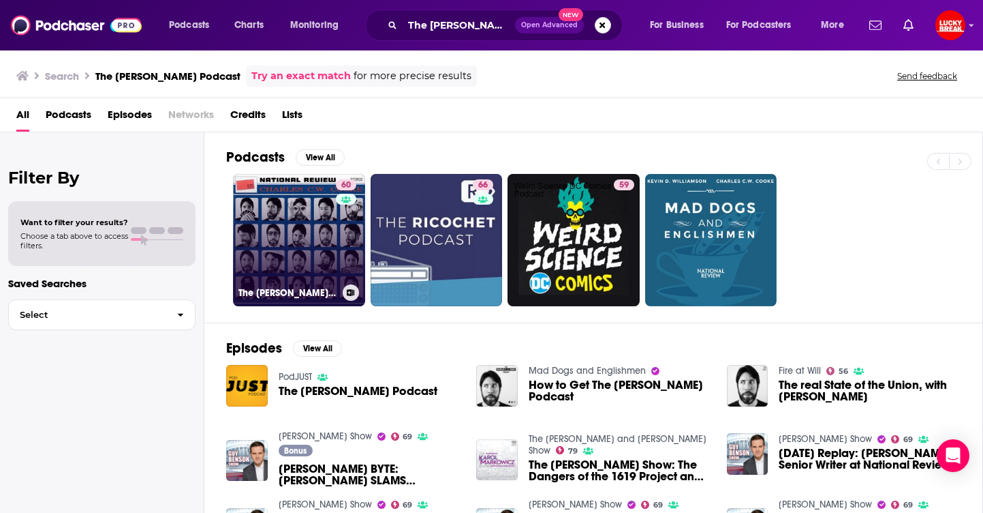
click at [297, 219] on link "60 The Charles C. W. Cooke Podcast" at bounding box center [299, 240] width 132 height 132
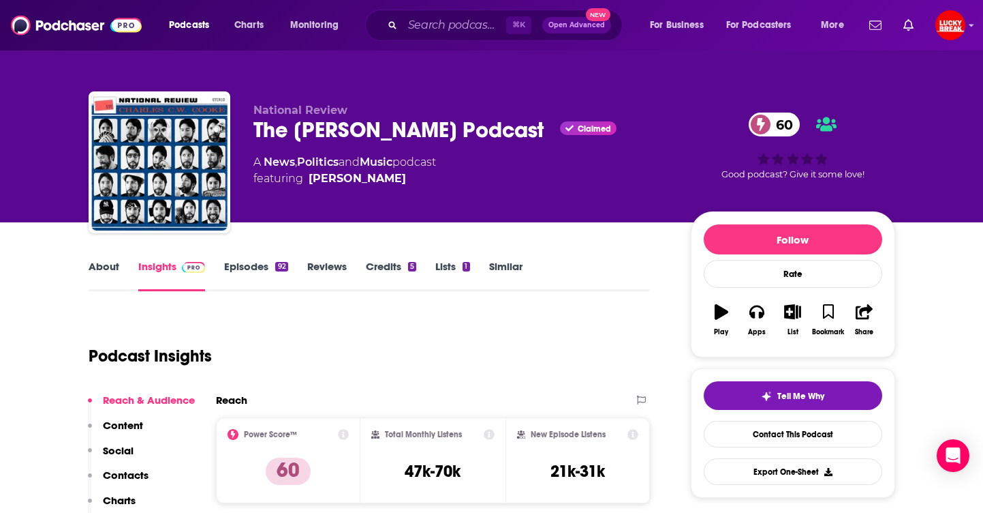
scroll to position [238, 0]
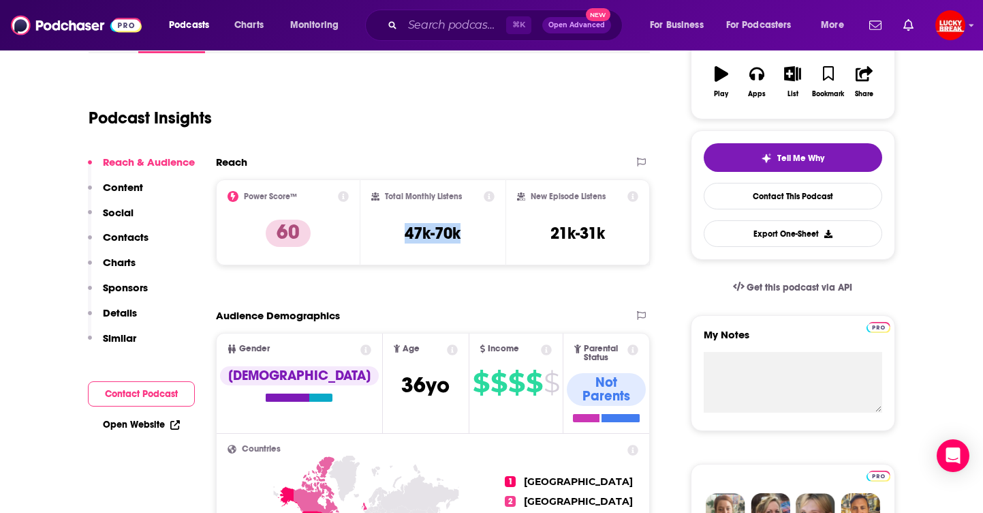
drag, startPoint x: 451, startPoint y: 236, endPoint x: 394, endPoint y: 232, distance: 56.7
click at [393, 232] on div "Total Monthly Listens 47k-70k" at bounding box center [432, 222] width 123 height 63
copy h3 "47k-70k"
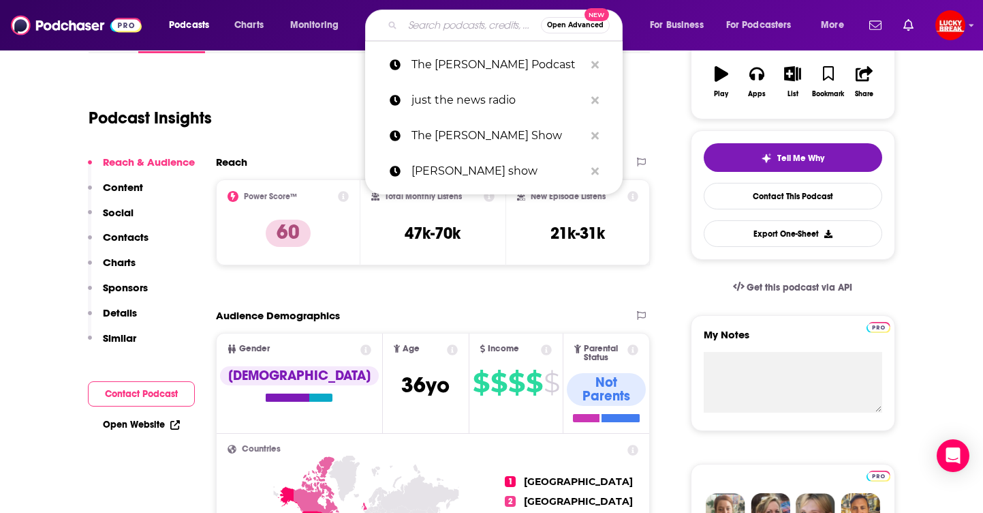
click at [469, 33] on input "Search podcasts, credits, & more..." at bounding box center [472, 25] width 138 height 22
paste input "The McCarthy Report"
type input "The McCarthy Report"
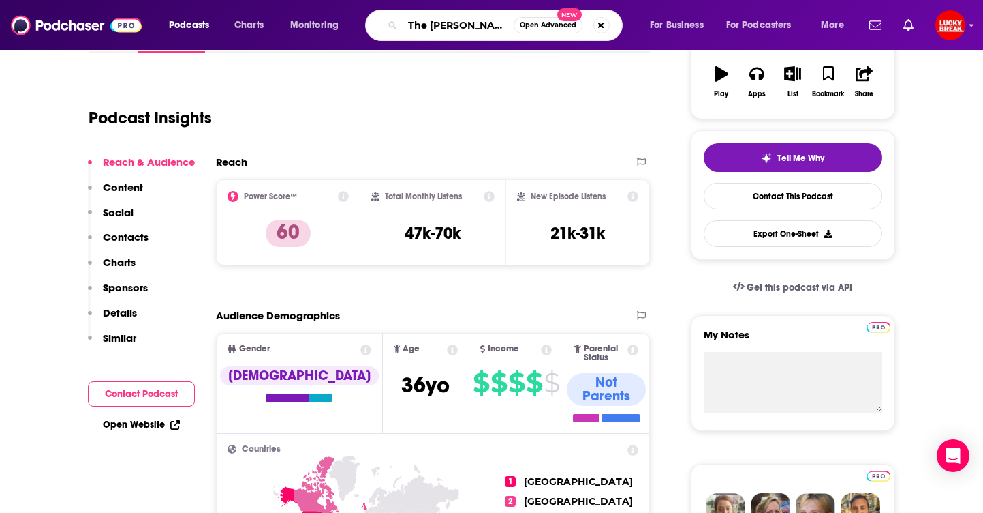
scroll to position [0, 7]
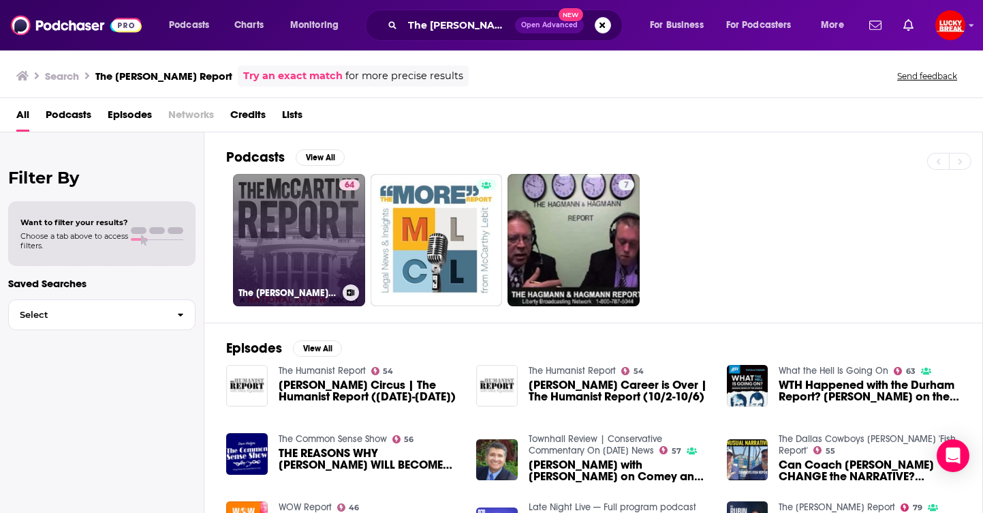
click at [298, 228] on link "64 The McCarthy Report" at bounding box center [299, 240] width 132 height 132
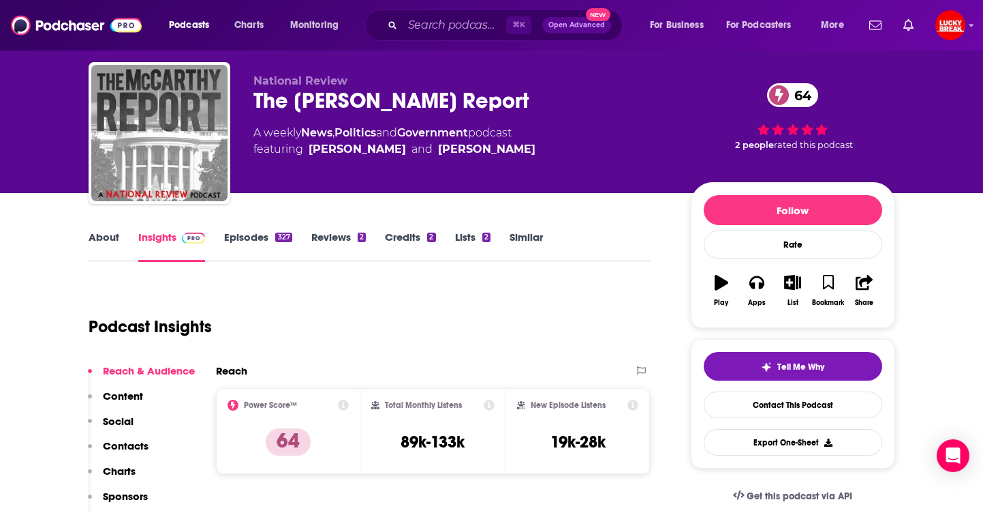
scroll to position [63, 0]
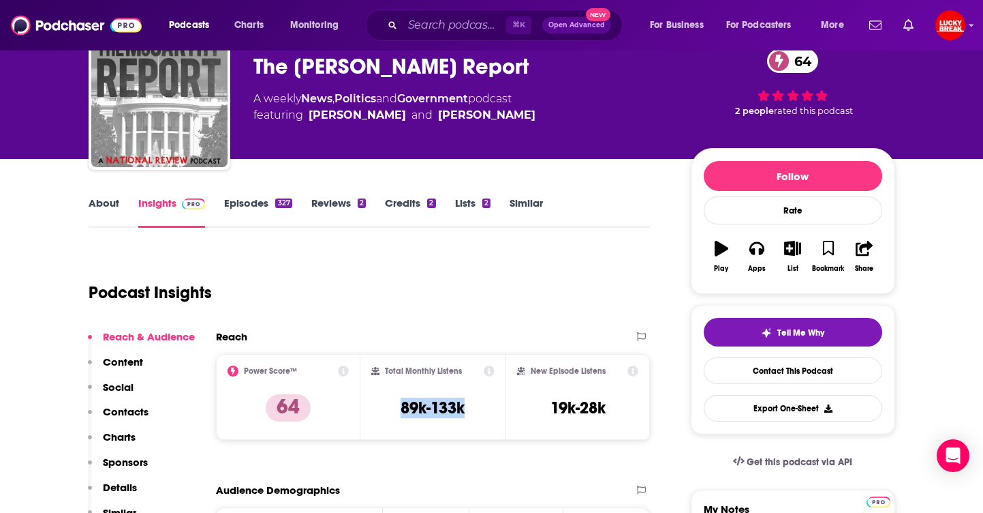
drag, startPoint x: 442, startPoint y: 416, endPoint x: 429, endPoint y: 406, distance: 17.0
click at [396, 411] on div "Total Monthly Listens 89k-133k" at bounding box center [432, 396] width 123 height 63
copy h3 "89k-133k"
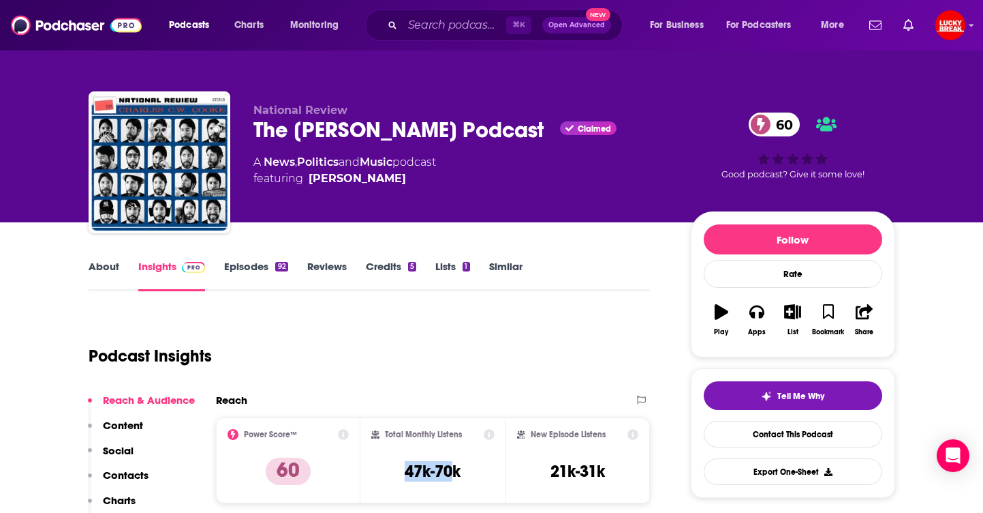
drag, startPoint x: 425, startPoint y: 478, endPoint x: 380, endPoint y: 475, distance: 45.7
click at [378, 477] on div "Total Monthly Listens 47k-70k" at bounding box center [432, 460] width 123 height 63
drag, startPoint x: 459, startPoint y: 465, endPoint x: 382, endPoint y: 468, distance: 77.7
click at [382, 468] on div "Total Monthly Listens 47k-70k" at bounding box center [432, 460] width 123 height 63
copy h3 "47k-70k"
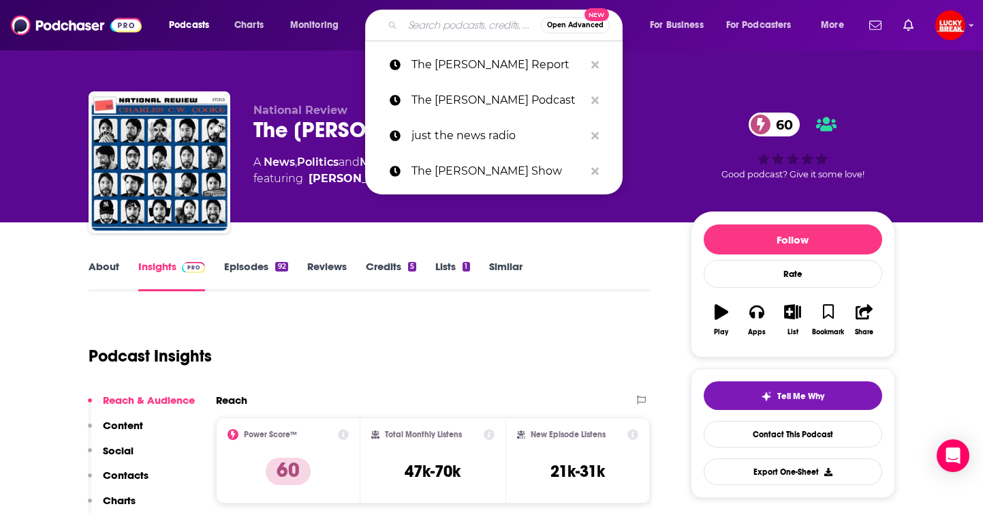
click at [442, 31] on input "Search podcasts, credits, & more..." at bounding box center [472, 25] width 138 height 22
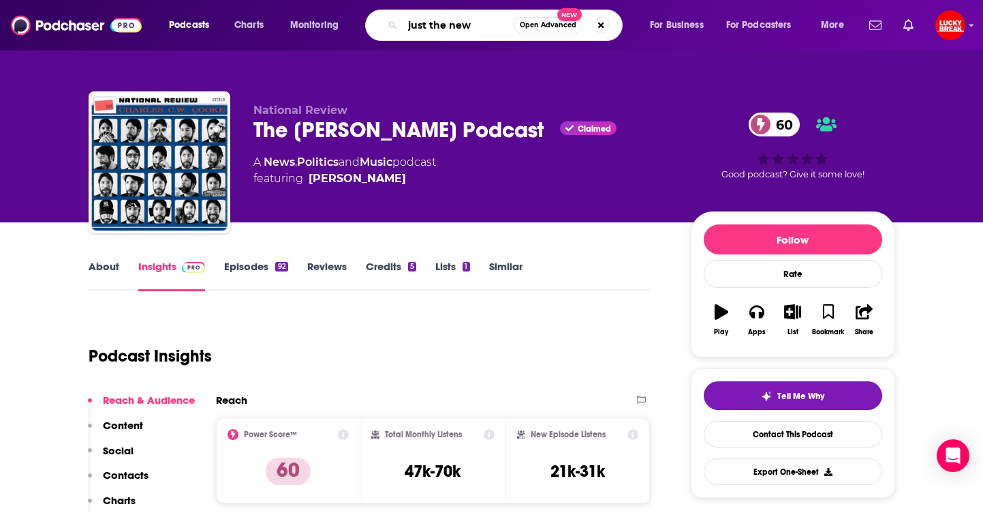
type input "just the news"
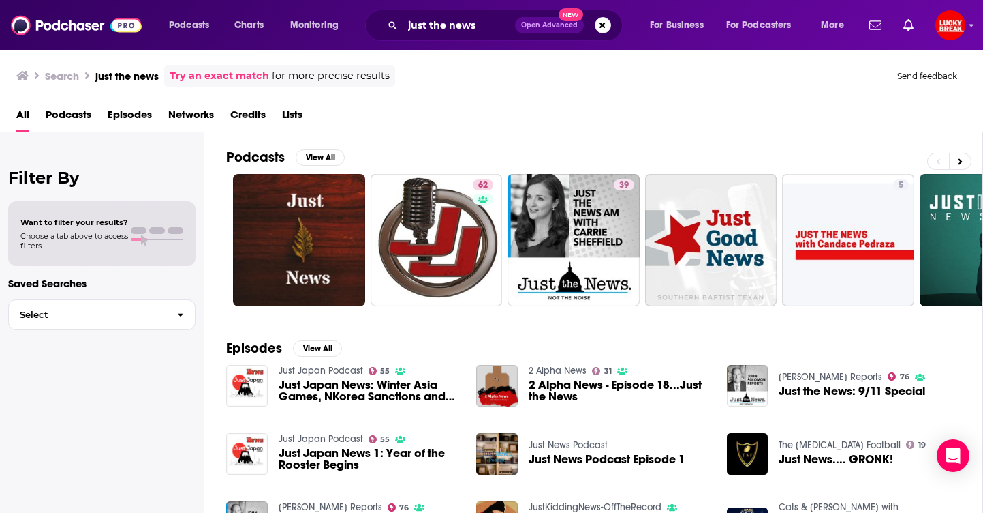
click at [59, 112] on span "Podcasts" at bounding box center [69, 118] width 46 height 28
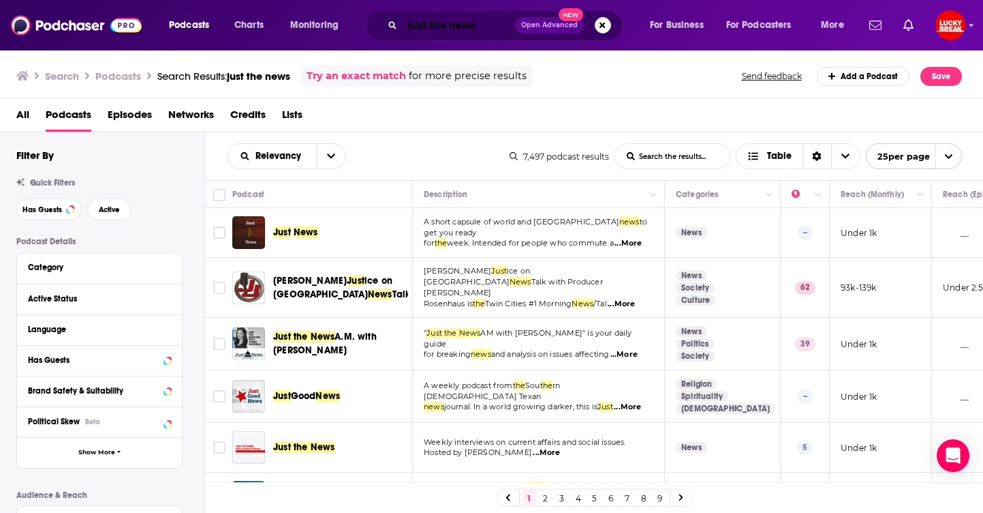
click at [449, 22] on input "just the news" at bounding box center [459, 25] width 112 height 22
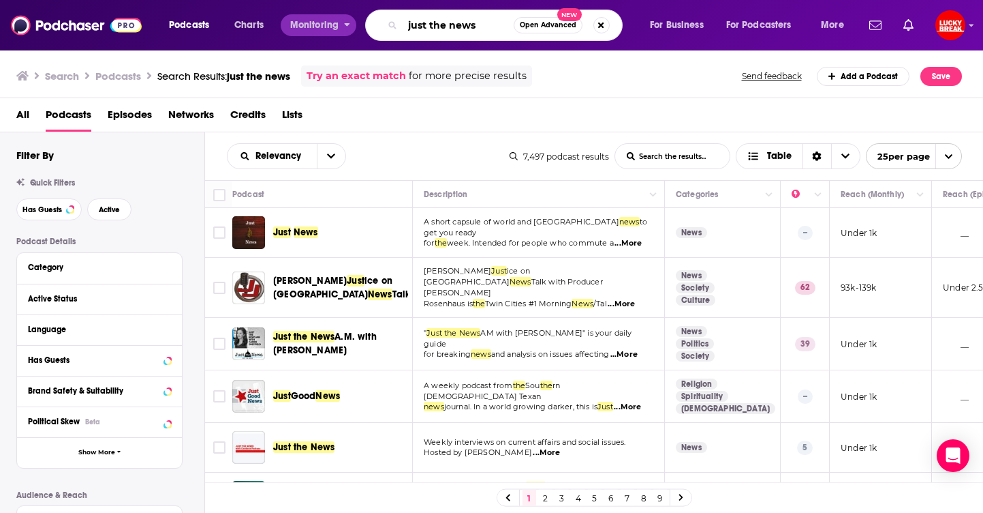
drag, startPoint x: 355, startPoint y: 26, endPoint x: 299, endPoint y: 25, distance: 55.9
click at [299, 25] on div "Podcasts Charts Monitoring just the news Open Advanced New For Business For Pod…" at bounding box center [508, 25] width 698 height 31
paste input "Capital Record"
type input "Capital Record"
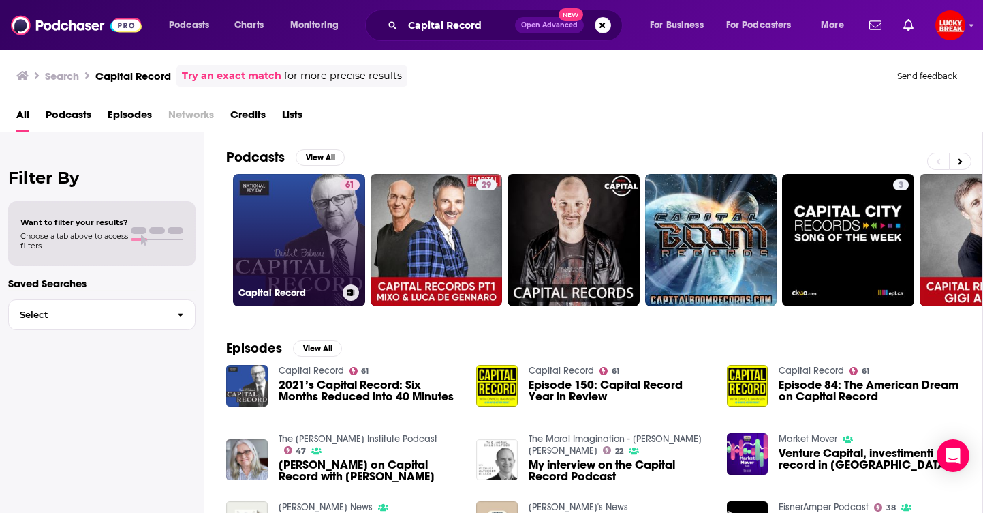
click at [274, 249] on link "61 Capital Record" at bounding box center [299, 240] width 132 height 132
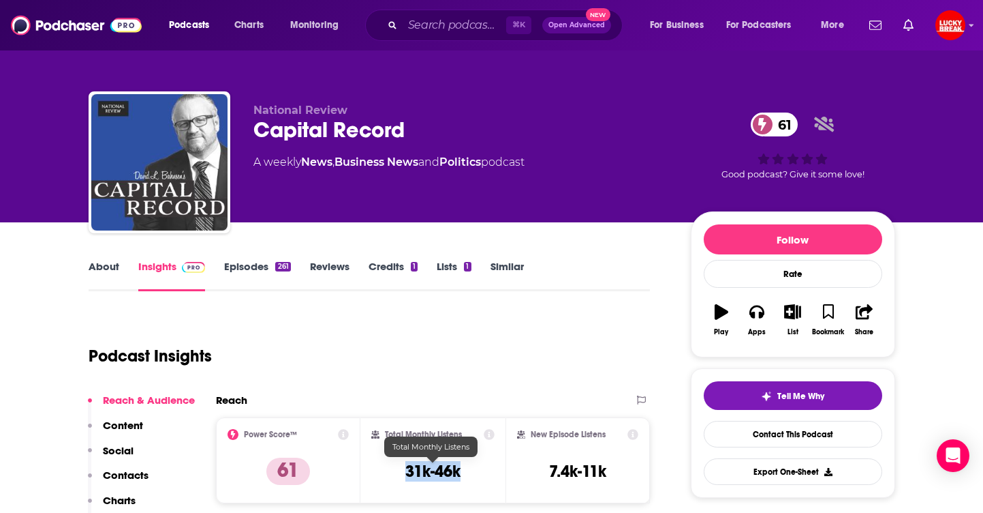
drag, startPoint x: 453, startPoint y: 474, endPoint x: 408, endPoint y: 470, distance: 45.8
click at [408, 470] on div "Total Monthly Listens 31k-46k" at bounding box center [432, 460] width 123 height 63
click at [457, 26] on input "Search podcasts, credits, & more..." at bounding box center [455, 25] width 104 height 22
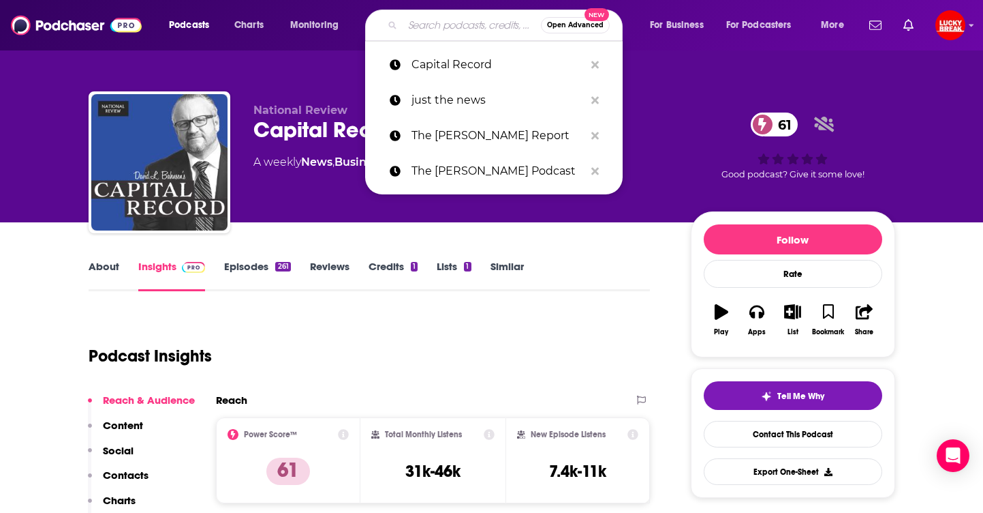
type input "X"
paste input "The Dispatch Podcast"
type input "The Dispatch Podcast"
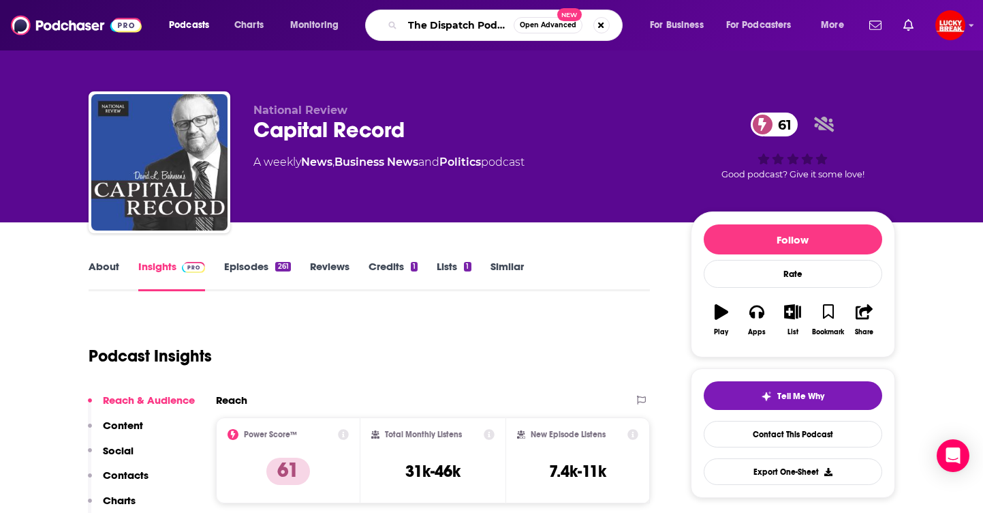
scroll to position [0, 10]
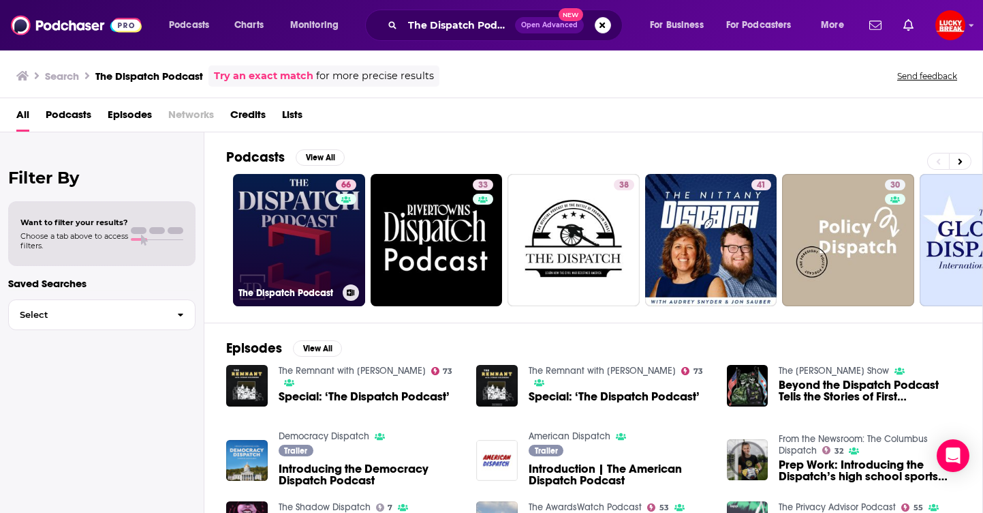
click at [306, 217] on link "66 The Dispatch Podcast" at bounding box center [299, 240] width 132 height 132
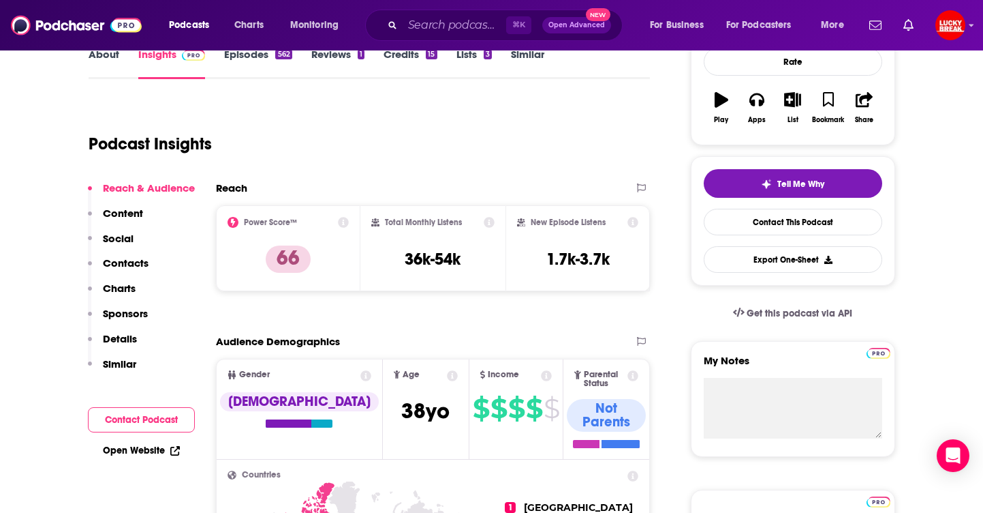
scroll to position [249, 0]
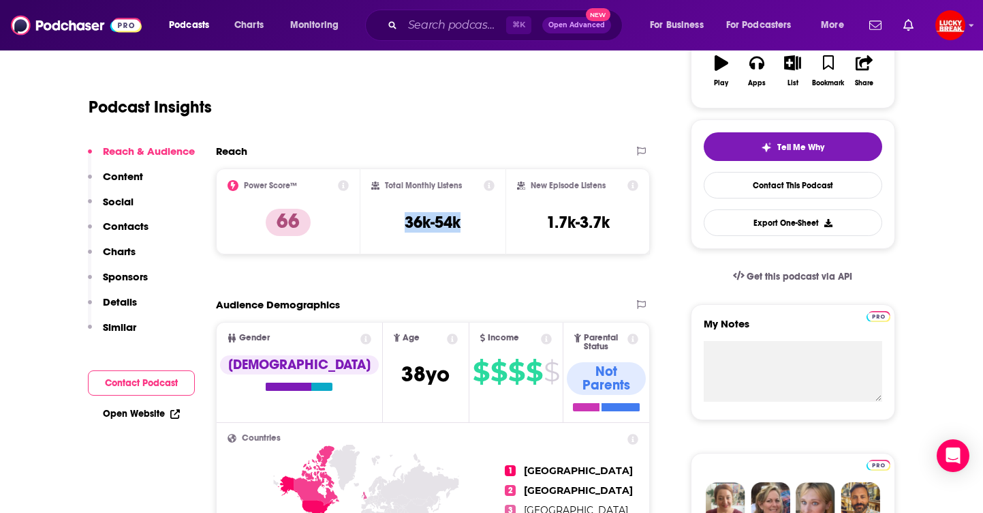
drag, startPoint x: 463, startPoint y: 228, endPoint x: 500, endPoint y: 210, distance: 40.8
click at [393, 222] on div "Total Monthly Listens 36k-54k" at bounding box center [432, 211] width 123 height 63
copy h3 "36k-54k"
click at [453, 38] on div "⌘ K Open Advanced New" at bounding box center [494, 25] width 258 height 31
click at [456, 33] on input "Search podcasts, credits, & more..." at bounding box center [455, 25] width 104 height 22
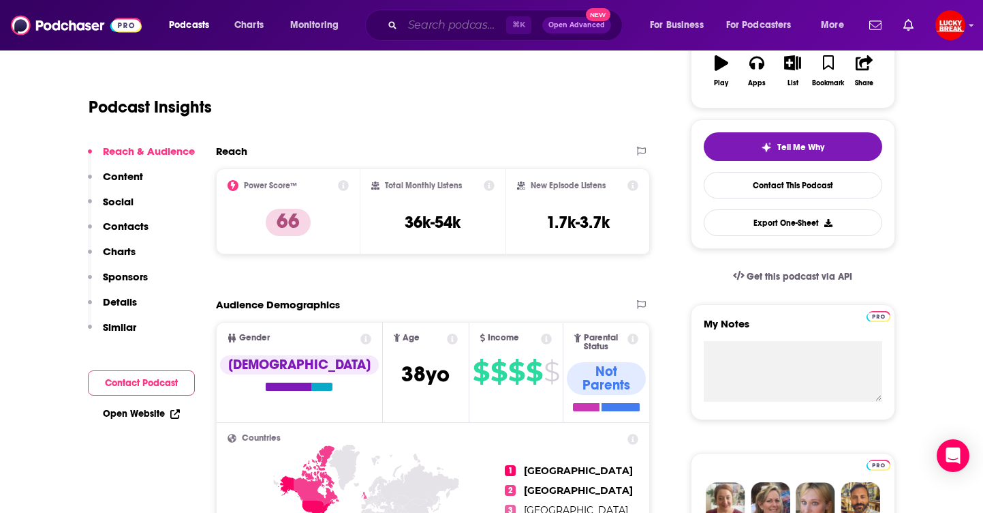
paste input "The Dispatch Podcast"
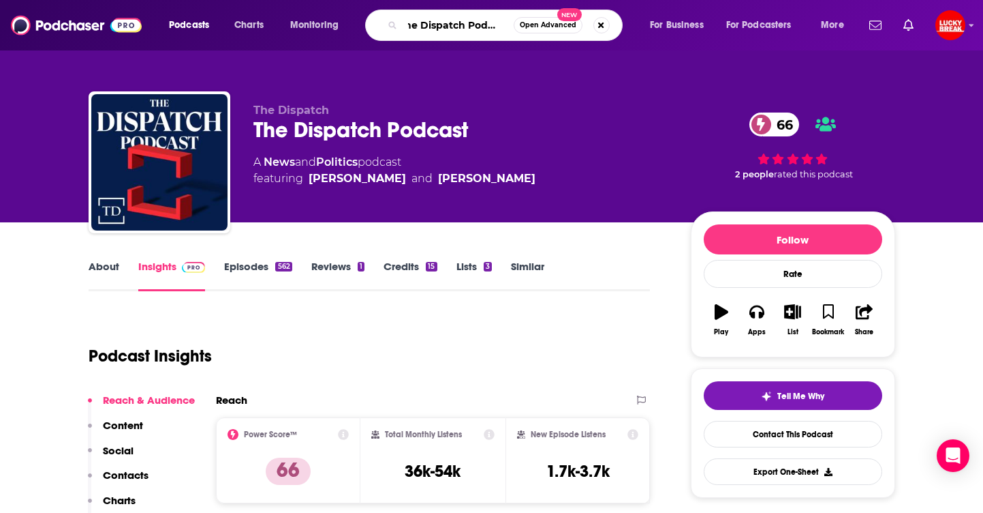
scroll to position [0, 0]
click at [448, 33] on input "The Dispatch Podcast" at bounding box center [458, 25] width 111 height 22
paste input "[PERSON_NAME] Experience"
type input "[PERSON_NAME] Experience"
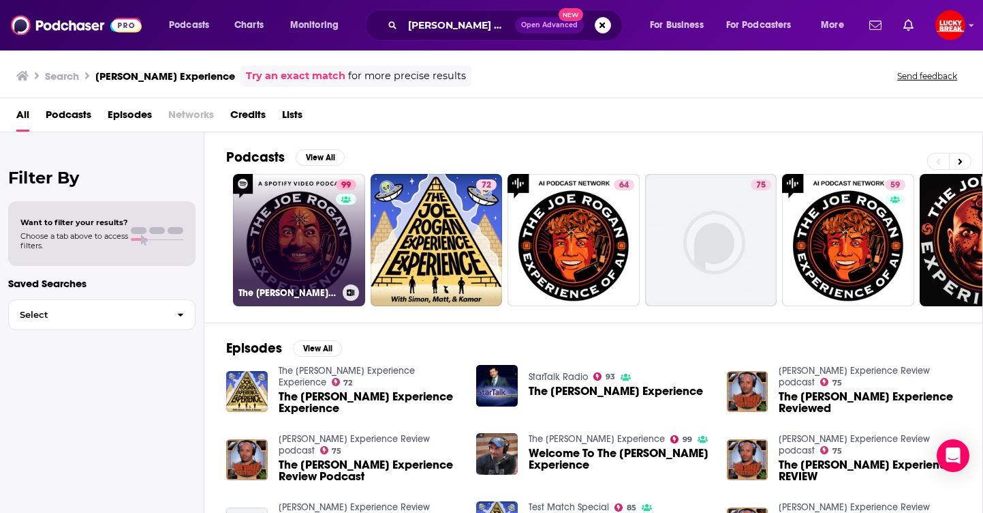
click at [299, 188] on link "99 The Joe Rogan Experience" at bounding box center [299, 240] width 132 height 132
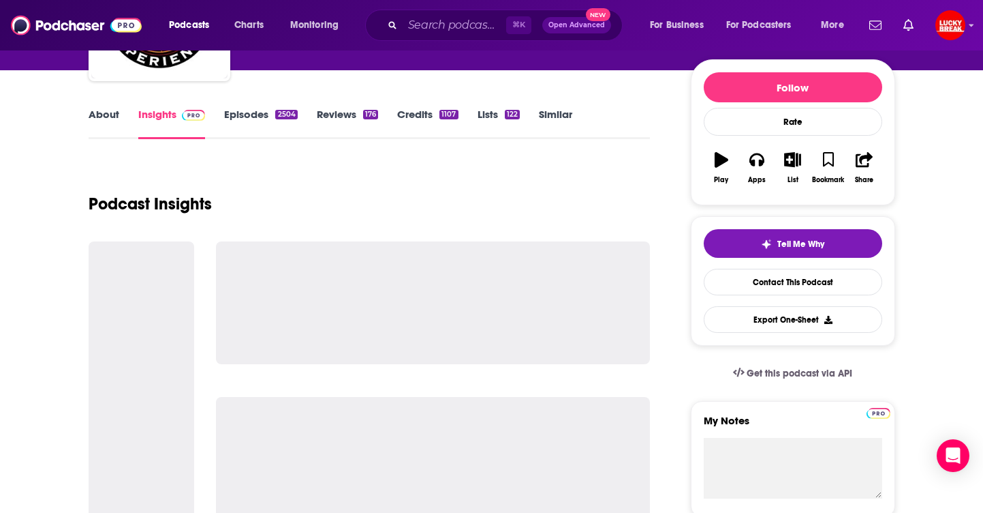
scroll to position [154, 0]
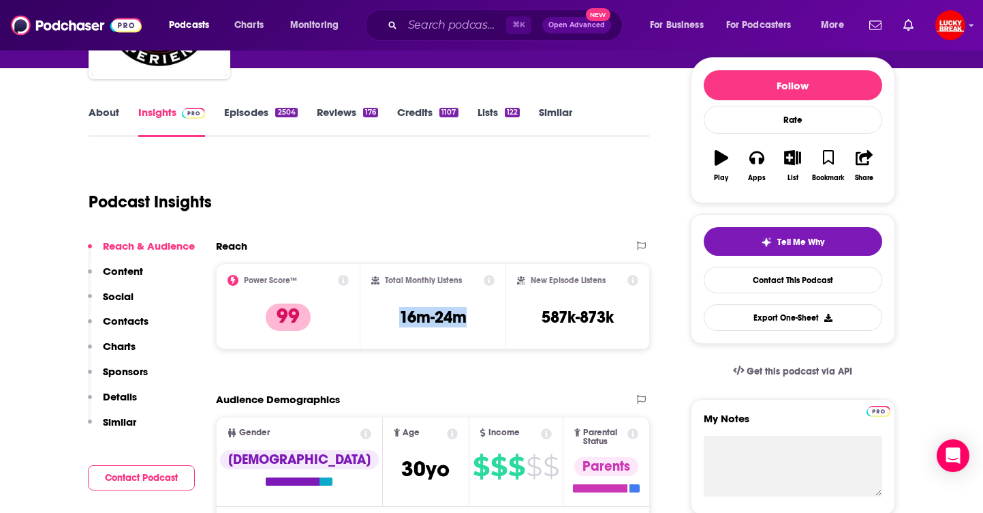
drag, startPoint x: 470, startPoint y: 315, endPoint x: 386, endPoint y: 314, distance: 83.8
click at [388, 311] on div "Total Monthly Listens 16m-24m" at bounding box center [432, 306] width 123 height 63
click at [451, 21] on input "Search podcasts, credits, & more..." at bounding box center [455, 25] width 104 height 22
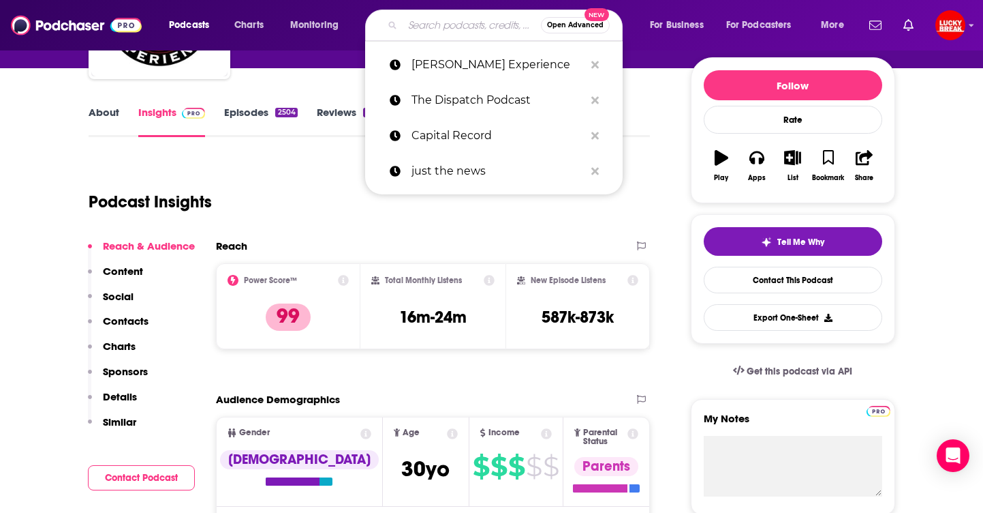
paste input "[PERSON_NAME] On The Right"
type input "[PERSON_NAME] On The Right"
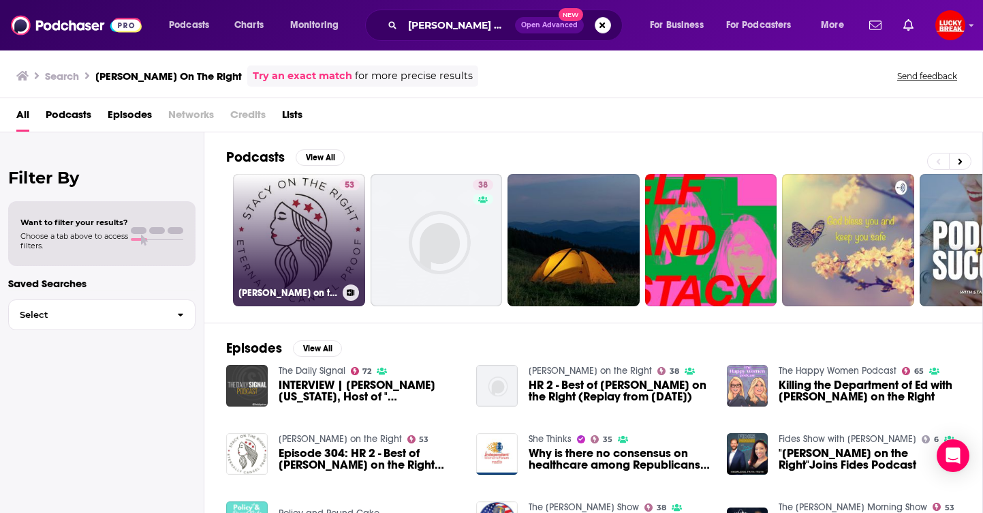
click at [264, 211] on link "53 Stacy on the Right" at bounding box center [299, 240] width 132 height 132
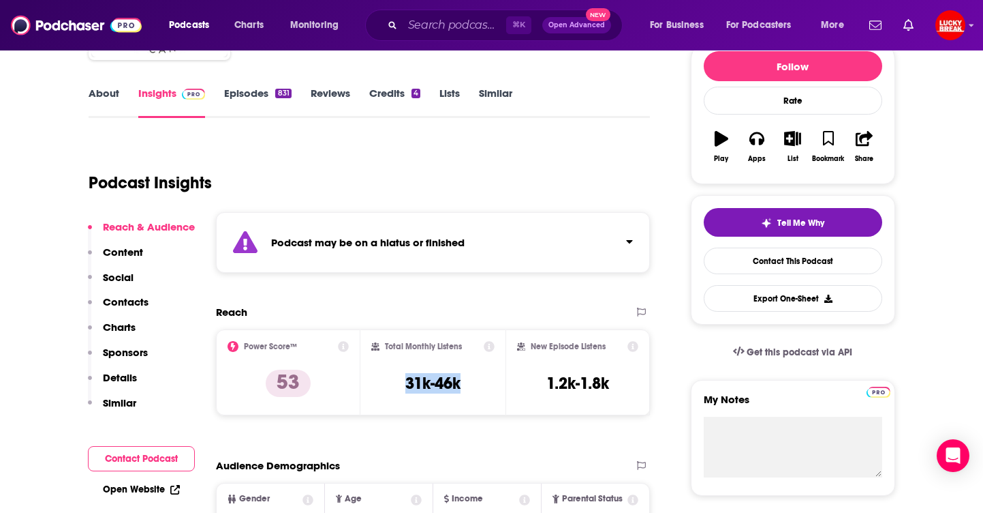
drag, startPoint x: 465, startPoint y: 381, endPoint x: 388, endPoint y: 378, distance: 76.4
click at [388, 378] on div "Total Monthly Listens 31k-46k" at bounding box center [432, 372] width 123 height 63
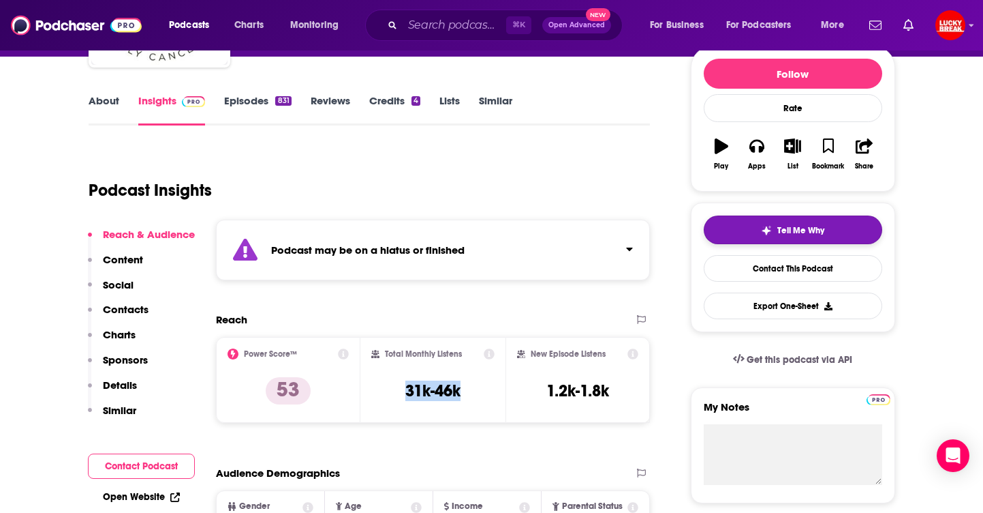
scroll to position [165, 0]
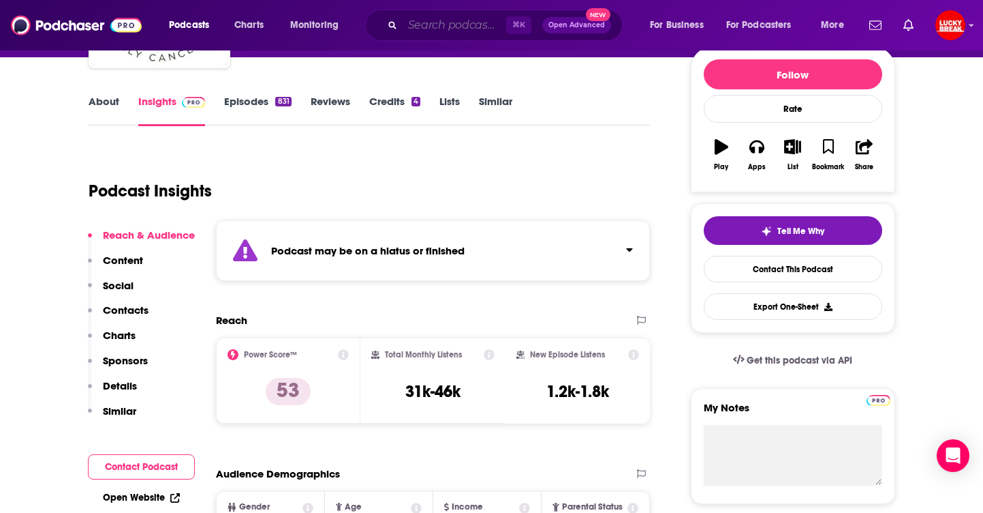
click at [441, 29] on input "Search podcasts, credits, & more..." at bounding box center [455, 25] width 104 height 22
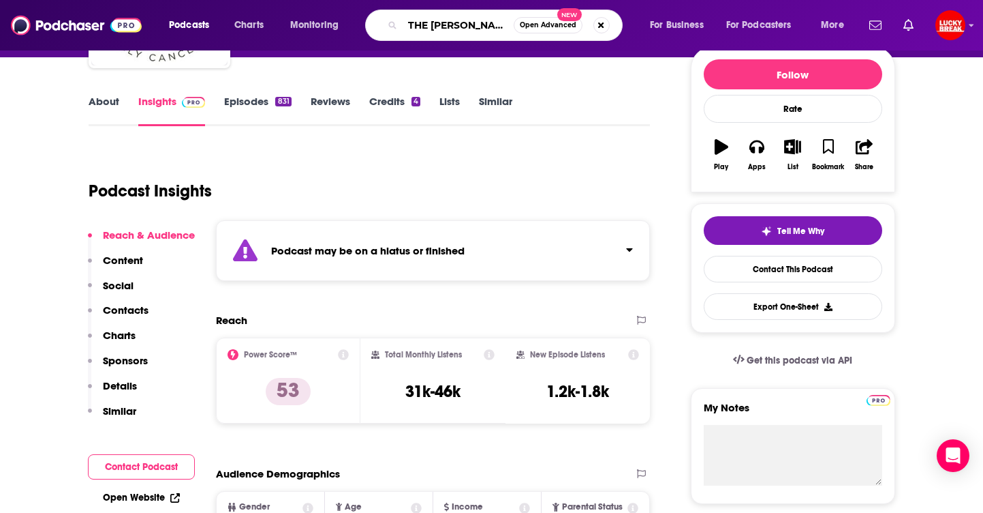
type input "THE [PERSON_NAME] REPORT"
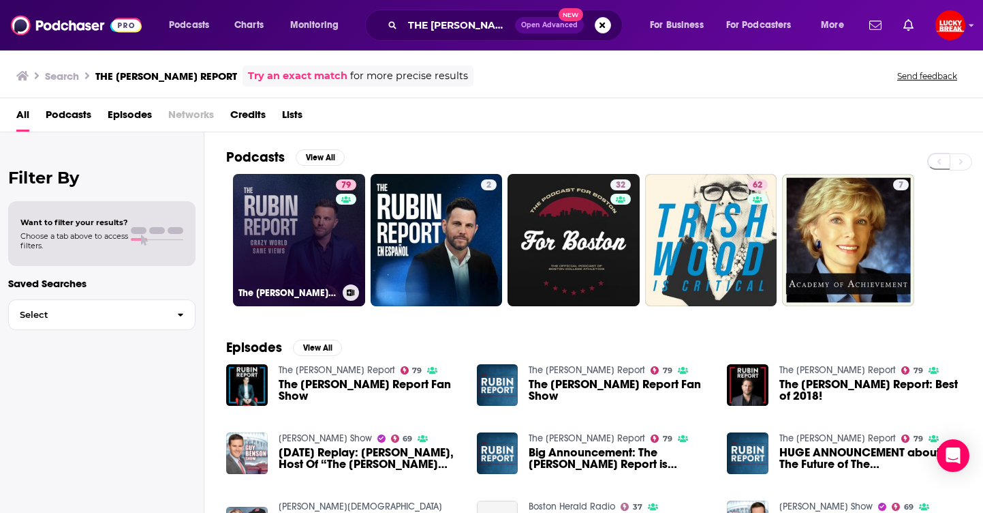
click at [275, 253] on link "79 The [PERSON_NAME] Report" at bounding box center [299, 240] width 132 height 132
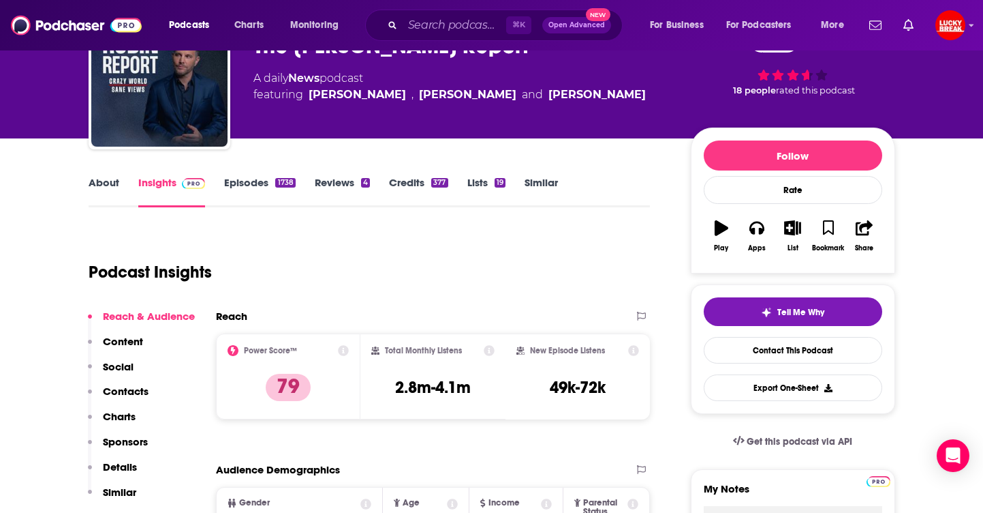
scroll to position [140, 0]
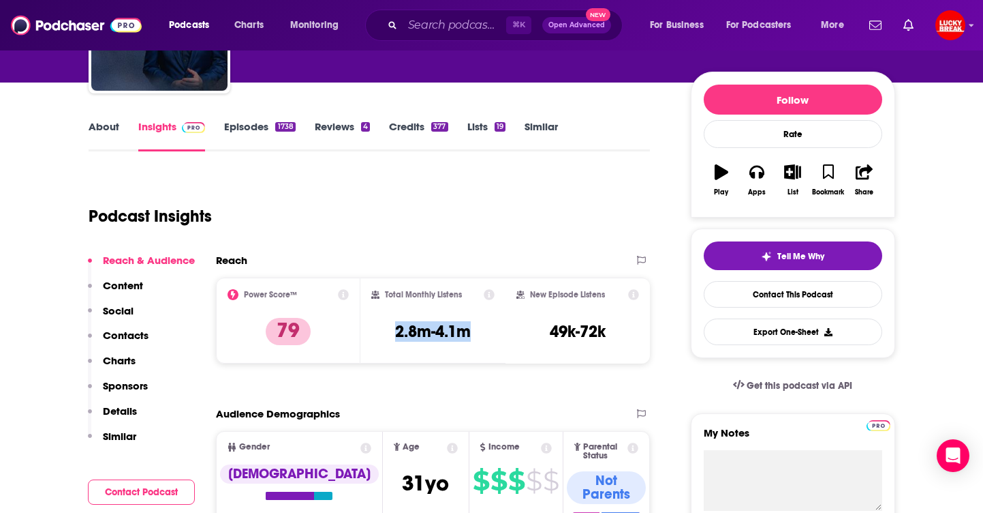
drag, startPoint x: 423, startPoint y: 333, endPoint x: 590, endPoint y: 275, distance: 175.9
click at [375, 333] on div "Total Monthly Listens 2.8m-4.1m" at bounding box center [432, 320] width 123 height 63
